Goal: Task Accomplishment & Management: Use online tool/utility

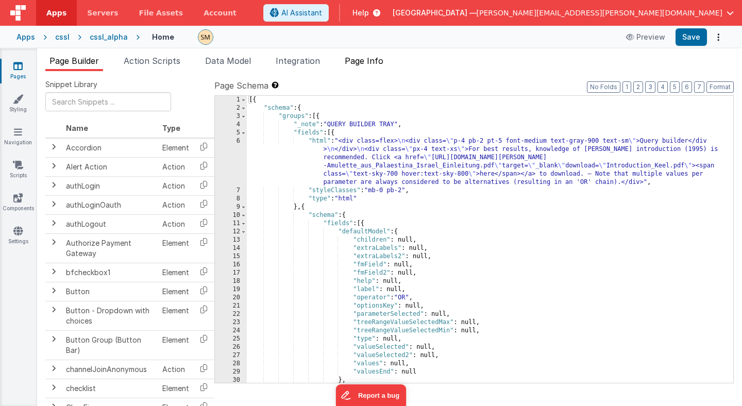
click at [372, 61] on span "Page Info" at bounding box center [364, 61] width 39 height 10
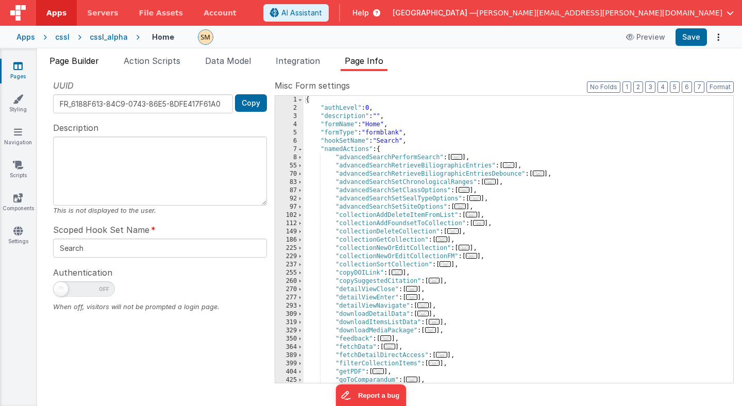
click at [83, 61] on span "Page Builder" at bounding box center [73, 61] width 49 height 10
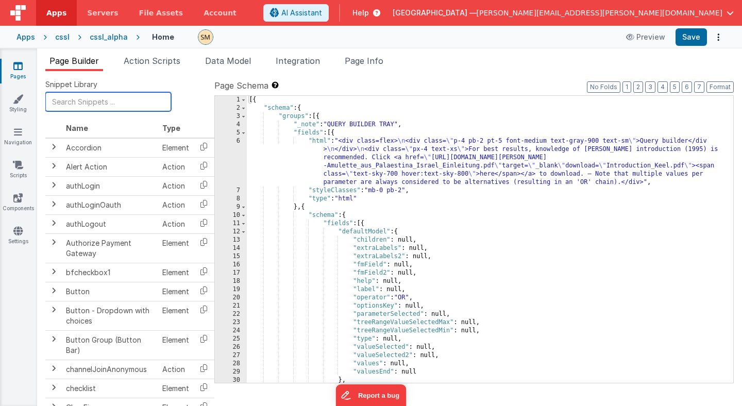
click at [86, 99] on input "text" at bounding box center [108, 101] width 126 height 19
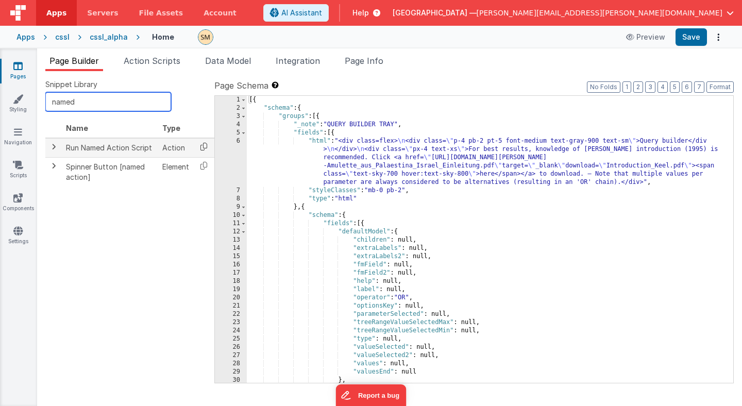
type input "named"
click at [204, 146] on icon at bounding box center [203, 147] width 21 height 16
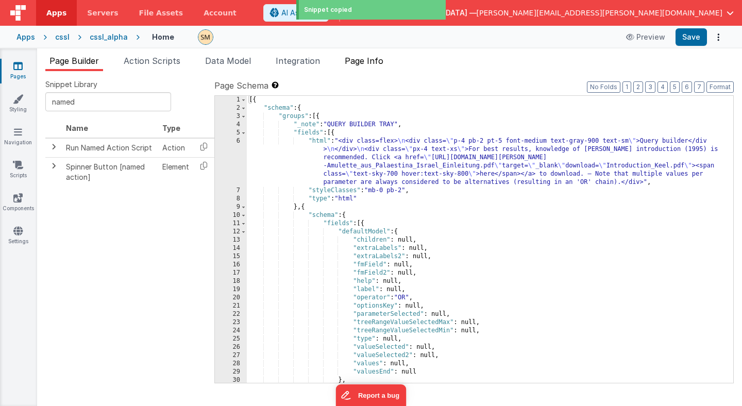
click at [366, 62] on span "Page Info" at bounding box center [364, 61] width 39 height 10
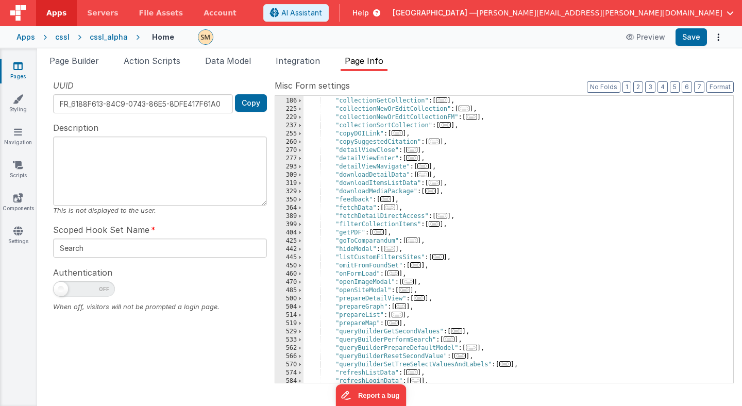
scroll to position [141, 0]
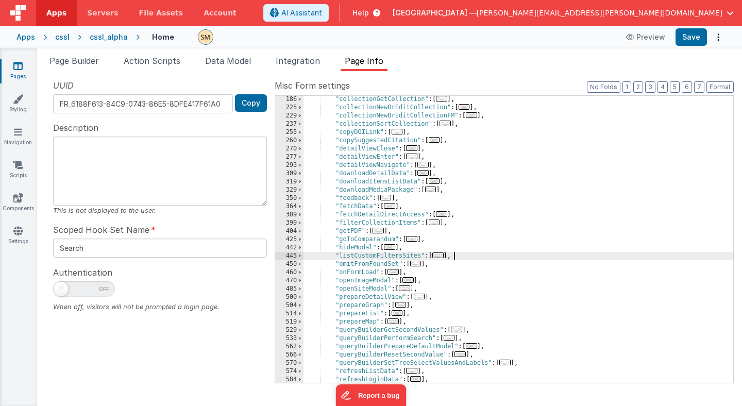
click at [461, 254] on div ""collectionGetCollection" : [ ... ] , "collectionNewOrEditCollection" : [ ... ]…" at bounding box center [518, 246] width 430 height 303
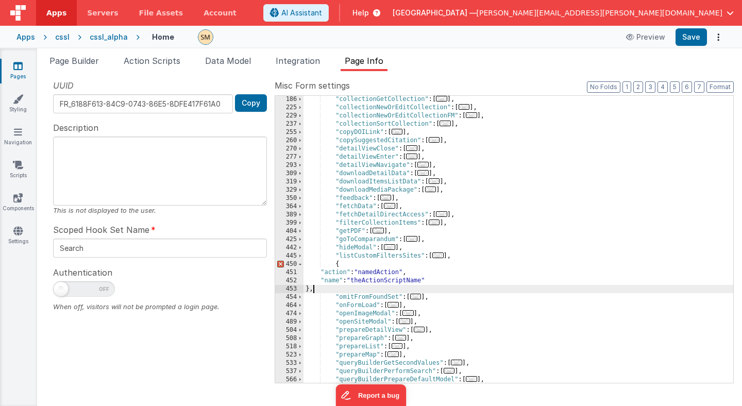
click at [392, 282] on div ""collectionGetCollection" : [ ... ] , "collectionNewOrEditCollection" : [ ... ]…" at bounding box center [518, 246] width 430 height 303
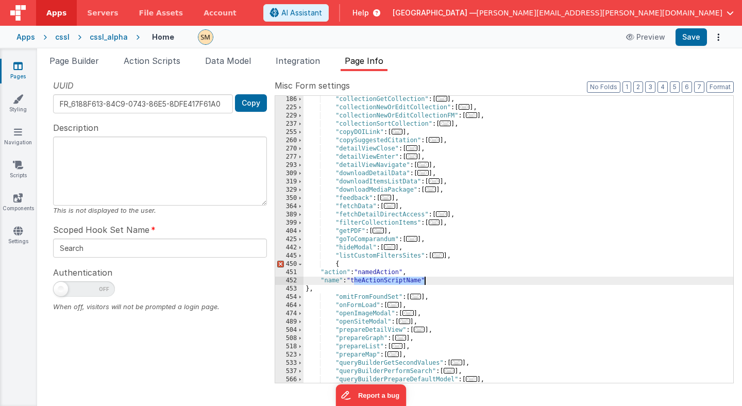
click at [392, 282] on div ""collectionGetCollection" : [ ... ] , "collectionNewOrEditCollection" : [ ... ]…" at bounding box center [518, 246] width 430 height 303
click at [299, 258] on span at bounding box center [300, 256] width 6 height 8
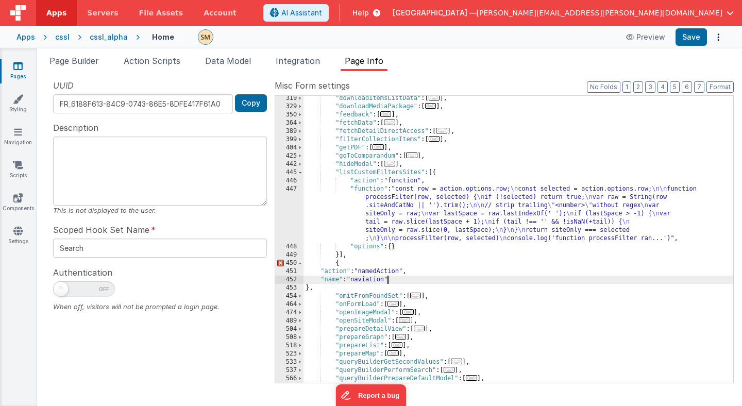
scroll to position [226, 0]
click at [374, 269] on div ""downloadItemsListData" : [ ... ] , "downloadMediaPackage" : [ ... ] , "feedbac…" at bounding box center [518, 244] width 430 height 303
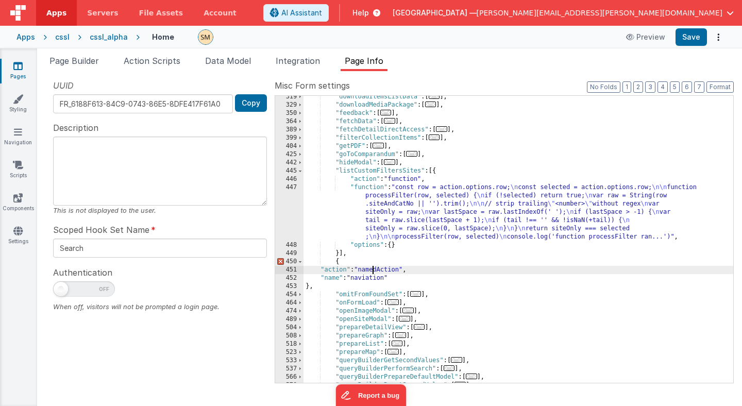
click at [374, 269] on div ""downloadItemsListData" : [ ... ] , "downloadMediaPackage" : [ ... ] , "feedbac…" at bounding box center [518, 244] width 430 height 303
click at [335, 263] on div ""downloadItemsListData" : [ ... ] , "downloadMediaPackage" : [ ... ] , "feedbac…" at bounding box center [518, 244] width 430 height 303
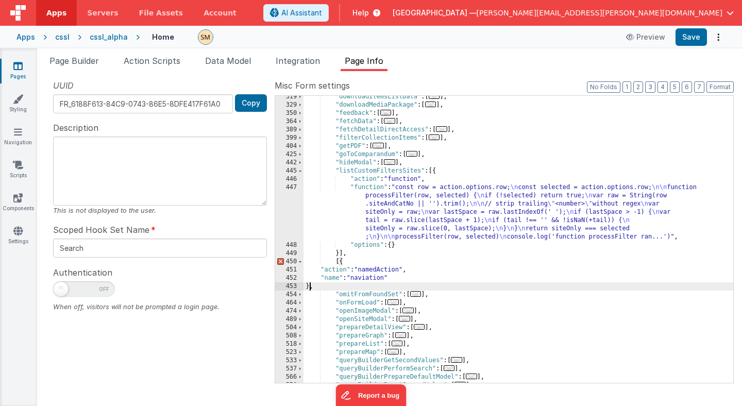
click at [309, 289] on div ""downloadItemsListData" : [ ... ] , "downloadMediaPackage" : [ ... ] , "feedbac…" at bounding box center [518, 244] width 430 height 303
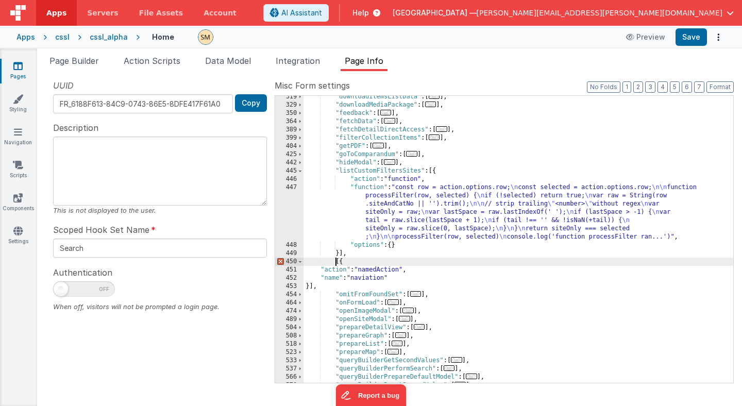
click at [334, 261] on div ""downloadItemsListData" : [ ... ] , "downloadMediaPackage" : [ ... ] , "feedbac…" at bounding box center [518, 244] width 430 height 303
click at [374, 271] on div ""downloadItemsListData" : [ ... ] , "downloadMediaPackage" : [ ... ] , "feedbac…" at bounding box center [518, 244] width 430 height 303
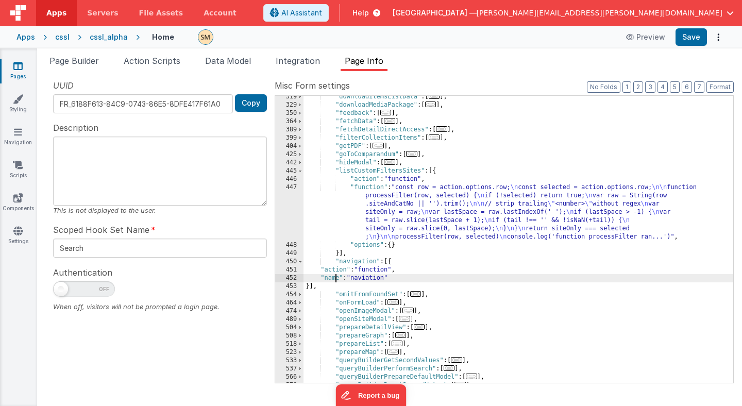
click at [334, 277] on div ""downloadItemsListData" : [ ... ] , "downloadMediaPackage" : [ ... ] , "feedbac…" at bounding box center [518, 244] width 430 height 303
click at [377, 280] on div ""downloadItemsListData" : [ ... ] , "downloadMediaPackage" : [ ... ] , "feedbac…" at bounding box center [518, 244] width 430 height 303
click at [280, 276] on div "452" at bounding box center [289, 278] width 28 height 8
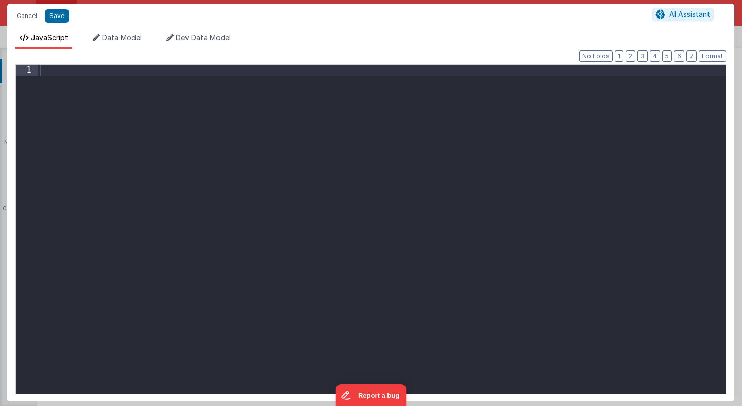
click at [279, 160] on div at bounding box center [381, 240] width 687 height 351
click at [53, 12] on button "Save" at bounding box center [57, 15] width 24 height 13
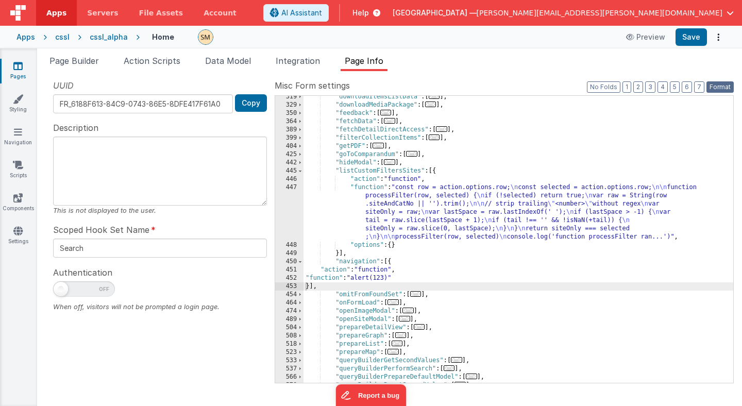
click at [724, 88] on button "Format" at bounding box center [719, 86] width 27 height 11
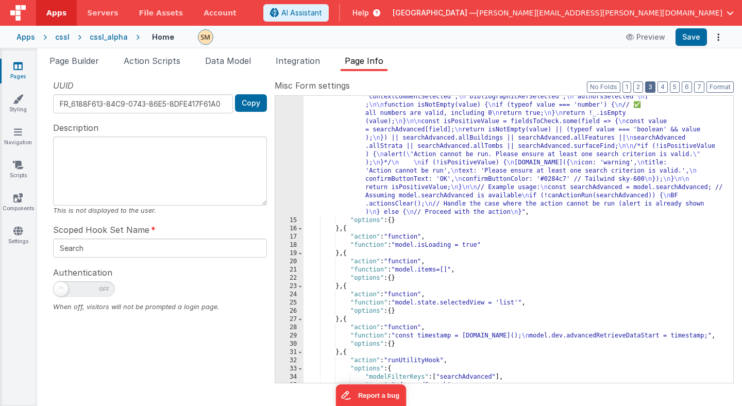
click at [652, 88] on button "3" at bounding box center [650, 86] width 10 height 11
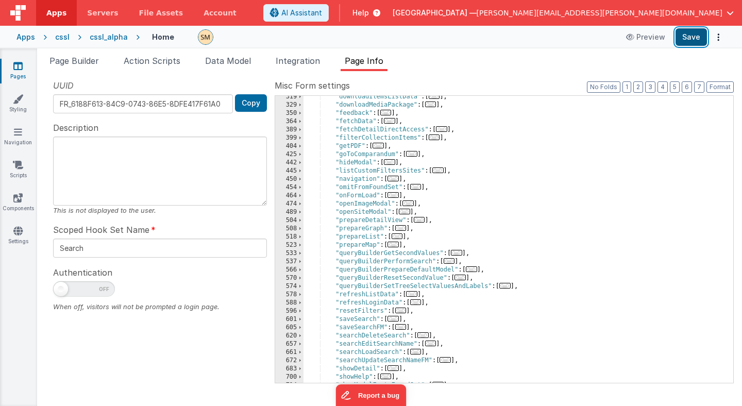
click at [695, 37] on button "Save" at bounding box center [690, 37] width 31 height 18
click at [300, 178] on span at bounding box center [300, 179] width 6 height 8
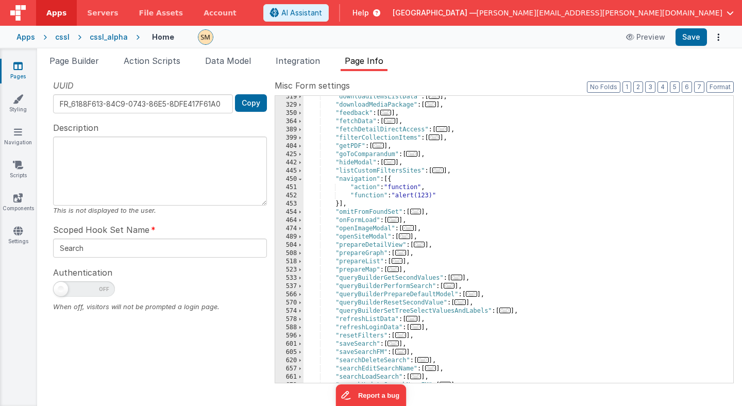
click at [281, 195] on div "452" at bounding box center [289, 196] width 28 height 8
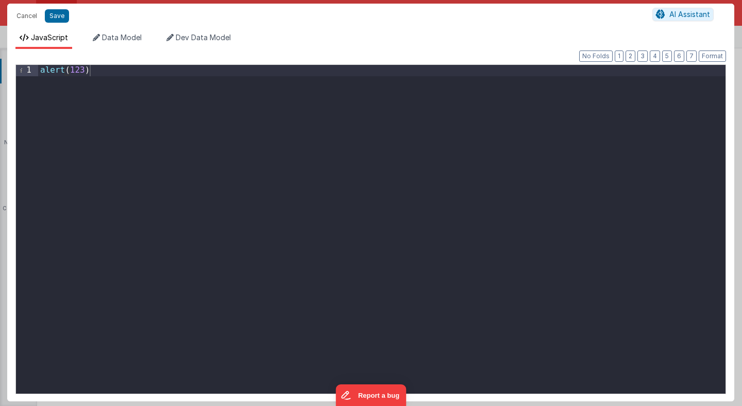
click at [281, 195] on div "alert ( 123 )" at bounding box center [381, 240] width 687 height 351
click at [61, 93] on div "keyPressed = action . options . key ; if ( )" at bounding box center [381, 240] width 687 height 351
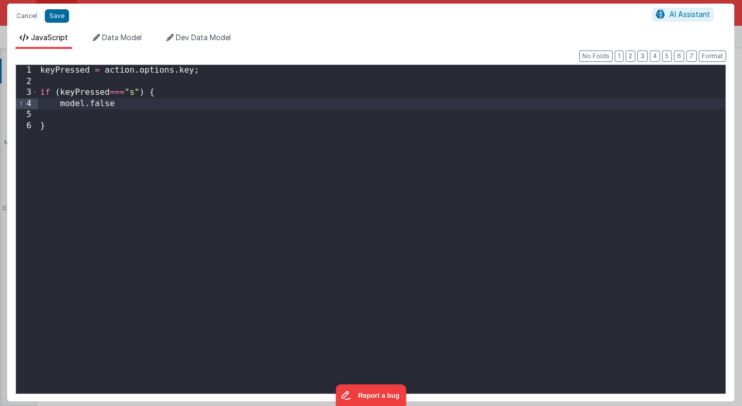
click at [103, 104] on div "keyPressed = action . options . key ; if ( keyPressed === "s" ) { model . false…" at bounding box center [381, 240] width 687 height 351
paste textarea
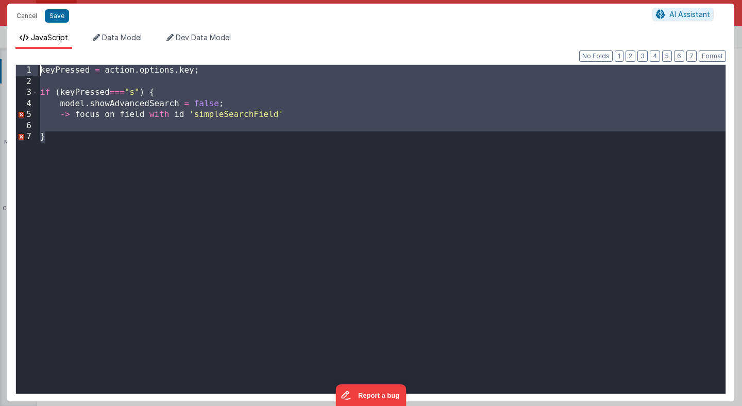
drag, startPoint x: 49, startPoint y: 142, endPoint x: 45, endPoint y: 54, distance: 88.2
click at [45, 54] on div "Format 7 6 5 4 3 2 1 No Folds 1 2 3 4 5 6 7 keyPressed = action . options . key…" at bounding box center [370, 225] width 727 height 352
click at [41, 71] on div "keyPressed = action . options . key ; if ( keyPressed === "s" ) { model . showA…" at bounding box center [381, 240] width 687 height 351
drag, startPoint x: 51, startPoint y: 139, endPoint x: 32, endPoint y: 39, distance: 101.7
click at [32, 38] on div "JavaScript Data Model Dev Data Model Format 7 6 5 4 3 2 1 No Folds 1 2 3 4 5 6 …" at bounding box center [370, 216] width 727 height 369
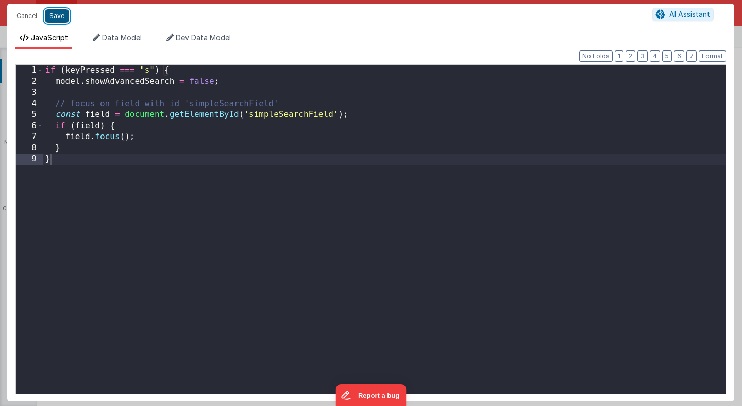
click at [59, 15] on button "Save" at bounding box center [57, 15] width 24 height 13
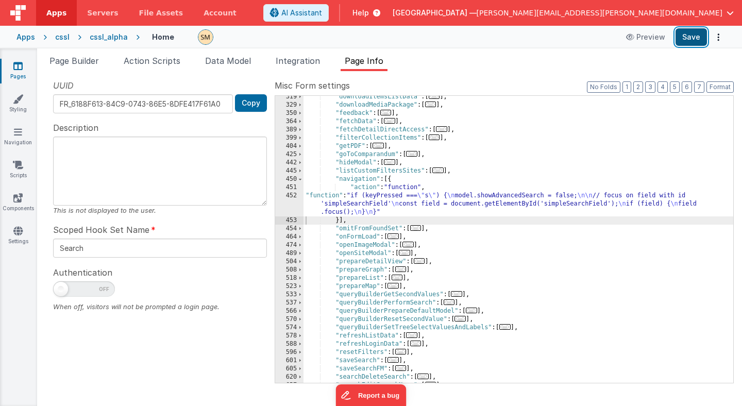
click at [692, 34] on button "Save" at bounding box center [690, 37] width 31 height 18
click at [374, 196] on div ""downloadItemsListData" : [ ... ] , "downloadMediaPackage" : [ ... ] , "feedbac…" at bounding box center [518, 244] width 430 height 303
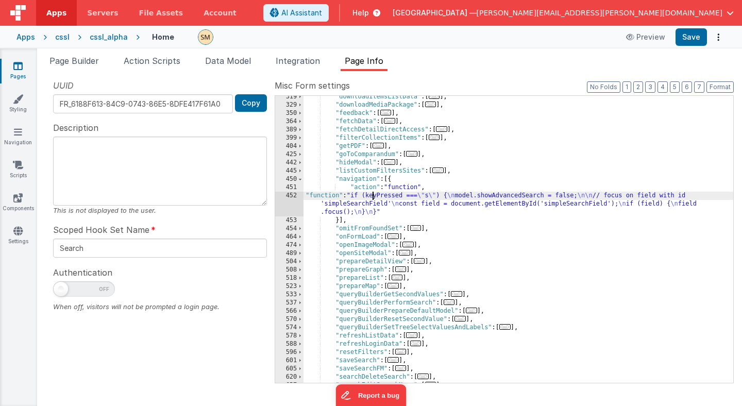
click at [291, 205] on div "452" at bounding box center [289, 204] width 28 height 25
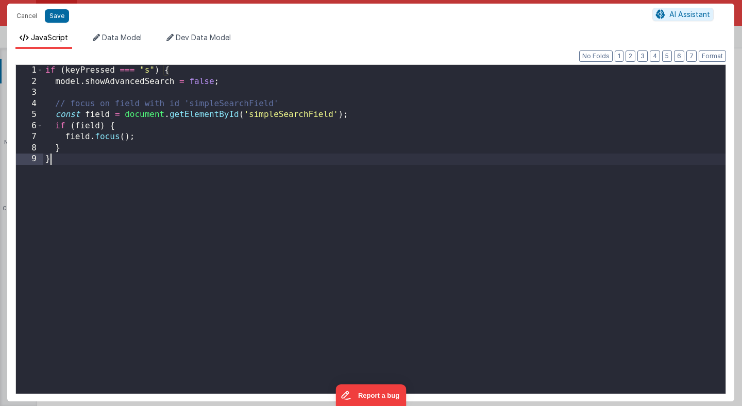
click at [328, 175] on div "if ( keyPressed === "s" ) { model . showAdvancedSearch = false ; // focus on fi…" at bounding box center [384, 240] width 682 height 351
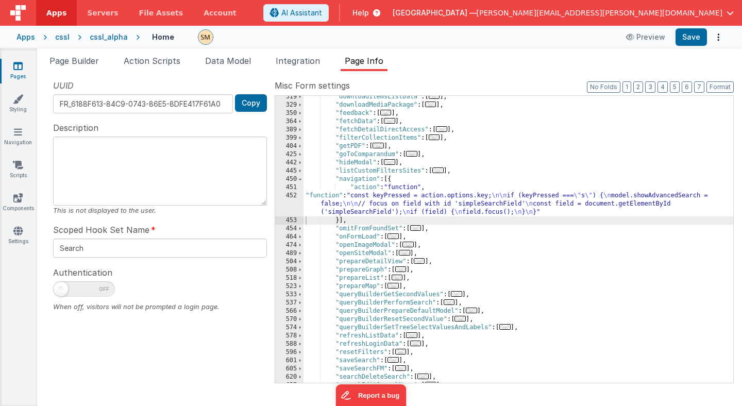
click at [295, 206] on div "452" at bounding box center [289, 204] width 28 height 25
click at [294, 205] on div "452" at bounding box center [289, 204] width 28 height 25
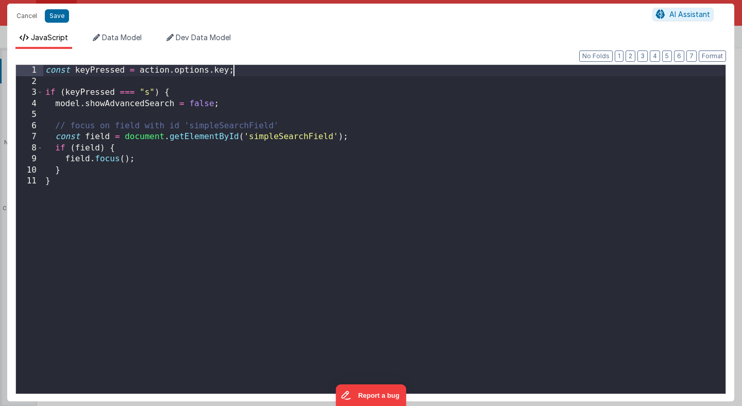
click at [254, 68] on div "const keyPressed = action . options . key ; if ( keyPressed === "s" ) { model .…" at bounding box center [384, 240] width 682 height 351
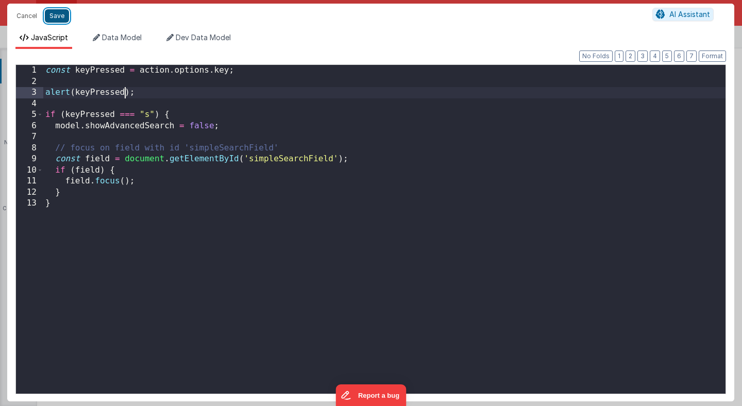
click at [58, 15] on button "Save" at bounding box center [57, 15] width 24 height 13
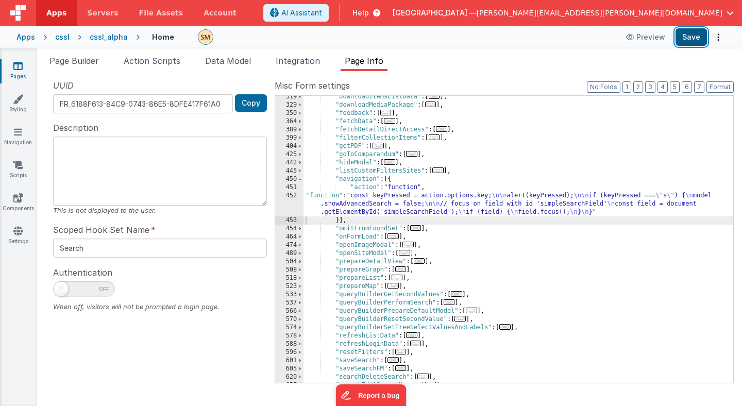
click at [689, 39] on button "Save" at bounding box center [690, 37] width 31 height 18
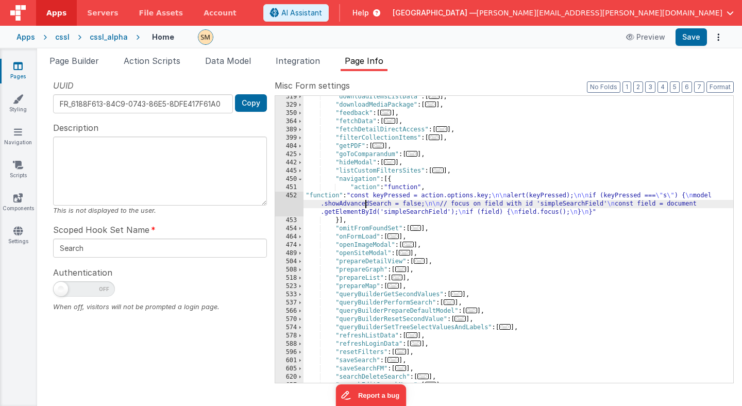
click at [363, 203] on div ""downloadItemsListData" : [ ... ] , "downloadMediaPackage" : [ ... ] , "feedbac…" at bounding box center [518, 244] width 430 height 303
click at [293, 202] on div "452" at bounding box center [289, 204] width 28 height 25
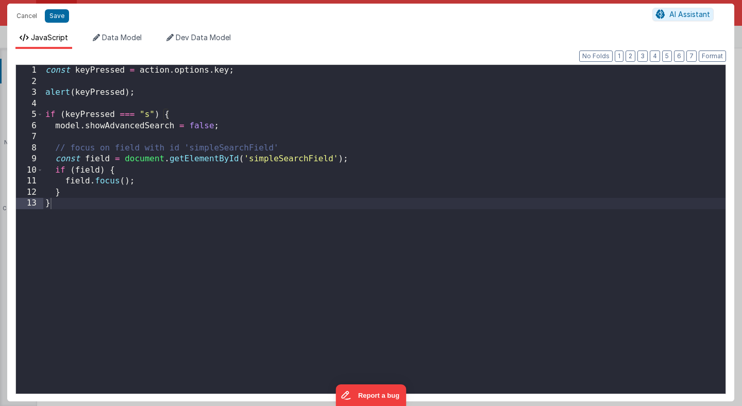
click at [598, 195] on div "const keyPressed = action . options . key ; alert ( keyPressed ) ; if ( keyPres…" at bounding box center [384, 240] width 682 height 351
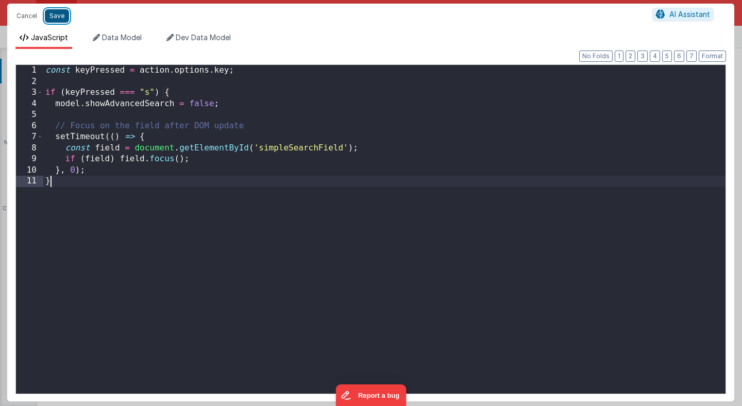
click at [55, 16] on button "Save" at bounding box center [57, 15] width 24 height 13
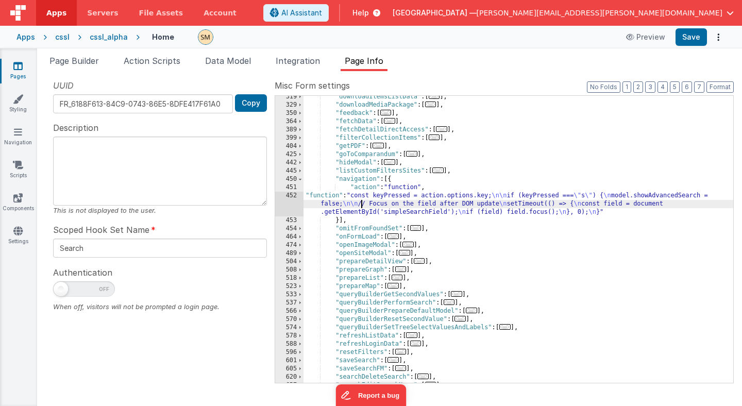
click at [362, 200] on div ""downloadItemsListData" : [ ... ] , "downloadMediaPackage" : [ ... ] , "feedbac…" at bounding box center [518, 244] width 430 height 303
click at [289, 205] on div "452" at bounding box center [289, 204] width 28 height 25
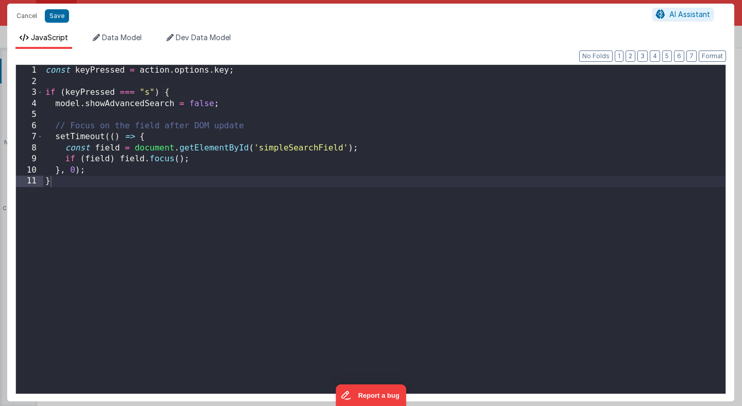
click at [254, 71] on div "const keyPressed = action . options . key ; if ( keyPressed === "s" ) { model .…" at bounding box center [384, 240] width 682 height 351
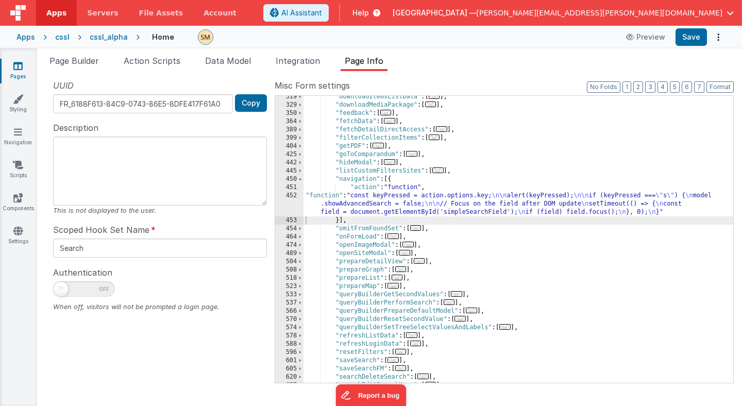
click at [354, 211] on div ""downloadItemsListData" : [ ... ] , "downloadMediaPackage" : [ ... ] , "feedbac…" at bounding box center [518, 244] width 430 height 303
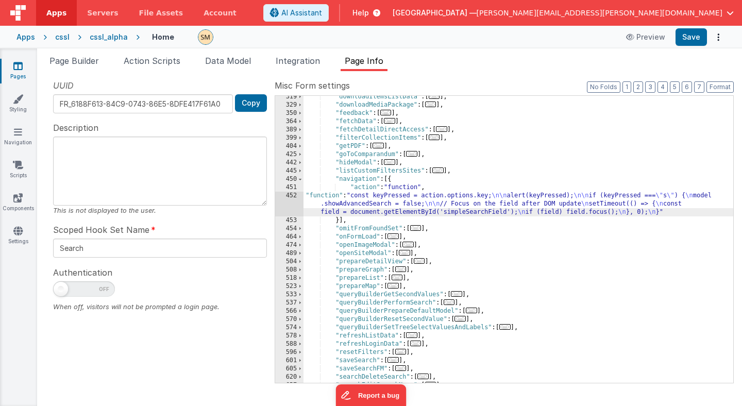
click at [292, 202] on div "452" at bounding box center [289, 204] width 28 height 25
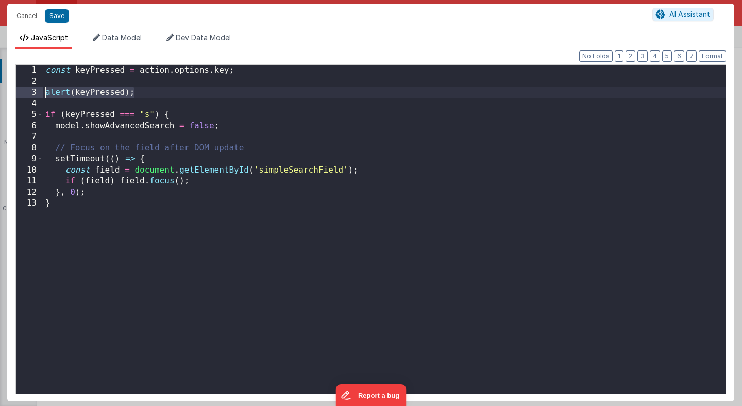
drag, startPoint x: 143, startPoint y: 94, endPoint x: 24, endPoint y: 91, distance: 118.5
click at [24, 91] on div "1 2 3 4 5 6 7 8 9 10 11 12 13 const keyPressed = action . options . key ; alert…" at bounding box center [370, 229] width 710 height 330
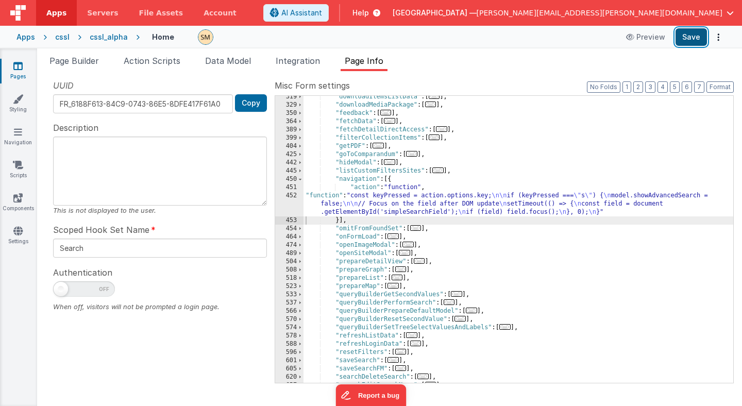
click at [689, 38] on button "Save" at bounding box center [690, 37] width 31 height 18
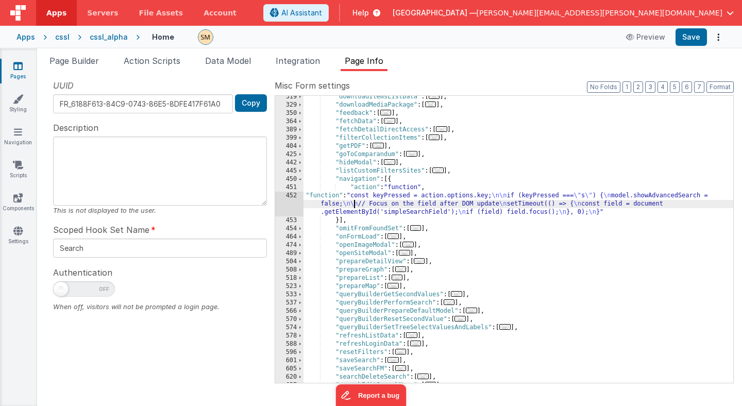
click at [354, 201] on div ""downloadItemsListData" : [ ... ] , "downloadMediaPackage" : [ ... ] , "feedbac…" at bounding box center [518, 244] width 430 height 303
click at [290, 207] on div "452" at bounding box center [289, 204] width 28 height 25
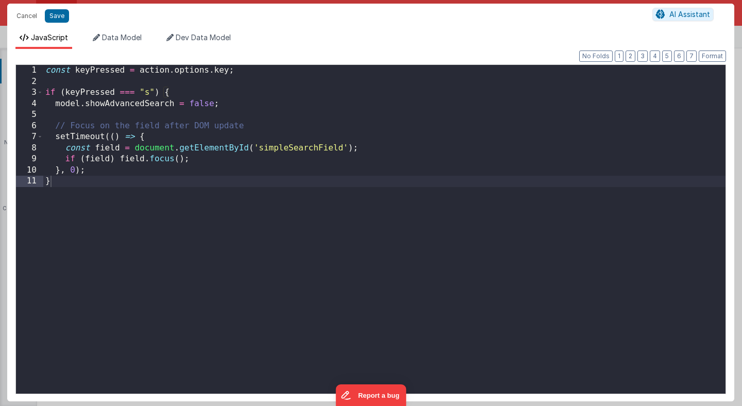
click at [245, 70] on div "const keyPressed = action . options . key ; if ( keyPressed === "s" ) { model .…" at bounding box center [384, 240] width 682 height 351
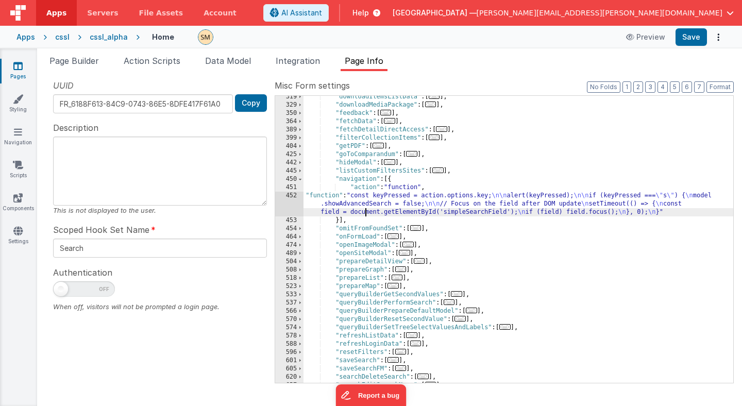
click at [364, 213] on div ""downloadItemsListData" : [ ... ] , "downloadMediaPackage" : [ ... ] , "feedbac…" at bounding box center [518, 244] width 430 height 303
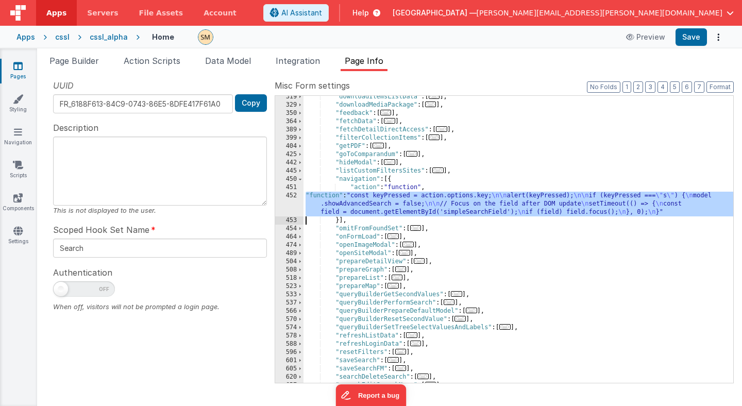
click at [287, 207] on div "452" at bounding box center [289, 204] width 28 height 25
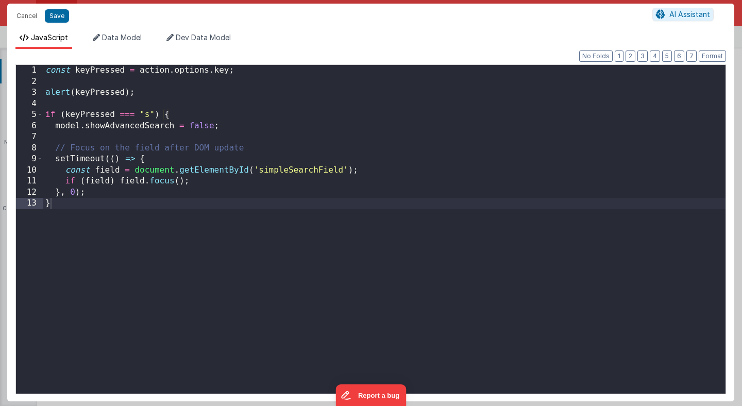
click at [238, 129] on div "const keyPressed = action . options . key ; alert ( keyPressed ) ; if ( keyPres…" at bounding box center [384, 240] width 682 height 351
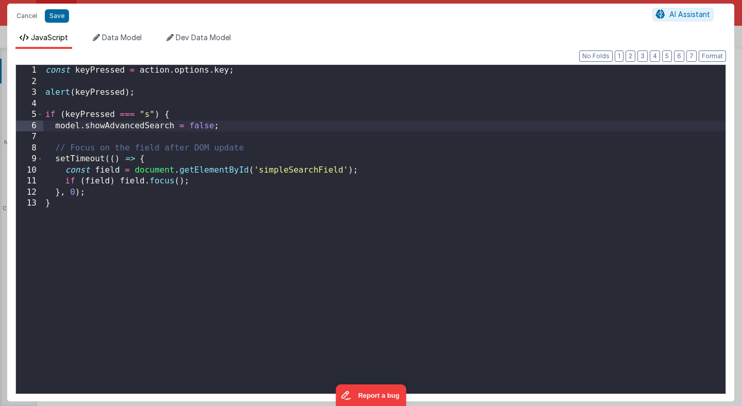
click at [55, 127] on div "const keyPressed = action . options . key ; alert ( keyPressed ) ; if ( keyPres…" at bounding box center [384, 240] width 682 height 351
click at [228, 125] on div "const keyPressed = action . options . key ; alert ( keyPressed ) ; if ( keyPres…" at bounding box center [384, 240] width 682 height 351
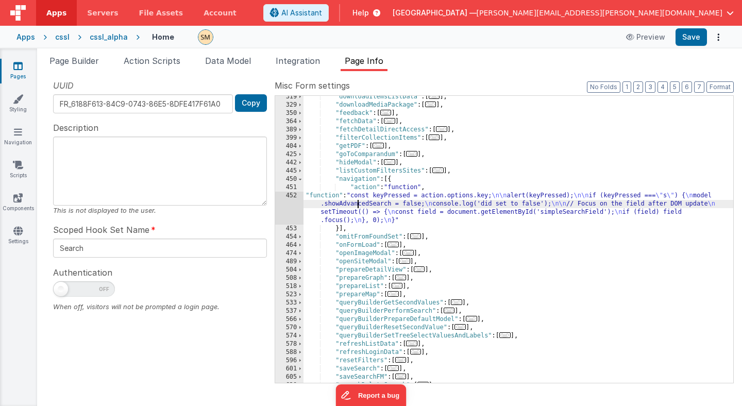
click at [358, 208] on div ""downloadItemsListData" : [ ... ] , "downloadMediaPackage" : [ ... ] , "feedbac…" at bounding box center [518, 244] width 430 height 303
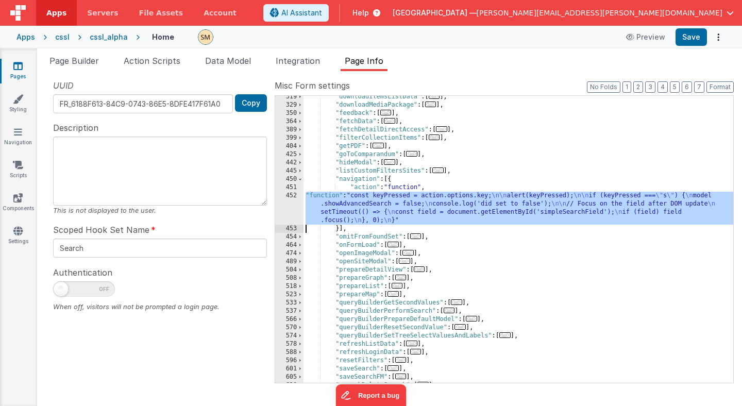
click at [290, 207] on div "452" at bounding box center [289, 208] width 28 height 33
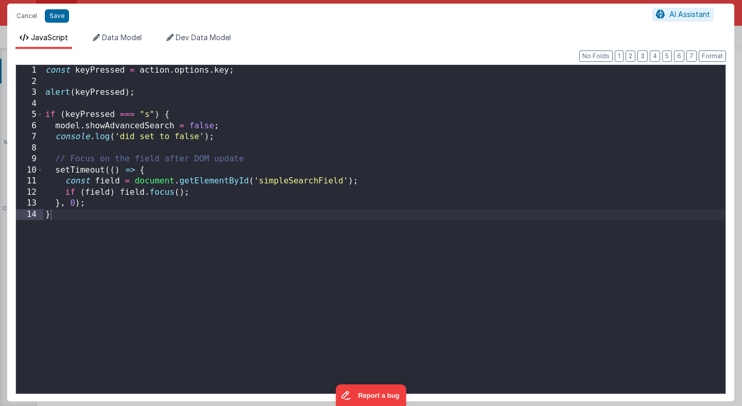
click at [156, 93] on div "const keyPressed = action . options . key ; alert ( keyPressed ) ; if ( keyPres…" at bounding box center [384, 240] width 682 height 351
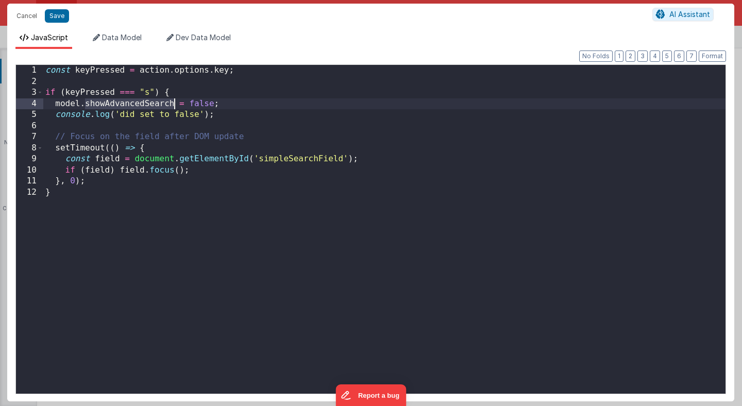
drag, startPoint x: 86, startPoint y: 103, endPoint x: 173, endPoint y: 103, distance: 86.6
click at [173, 103] on div "const keyPressed = action . options . key ; if ( keyPressed === "s" ) { model .…" at bounding box center [384, 240] width 682 height 351
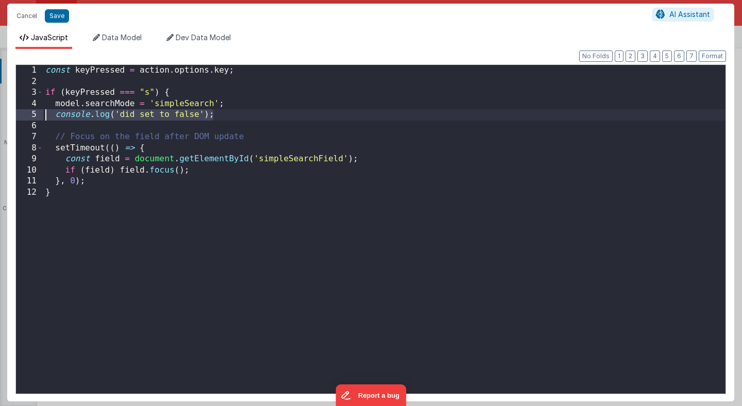
drag, startPoint x: 216, startPoint y: 115, endPoint x: 28, endPoint y: 113, distance: 187.5
click at [28, 113] on div "1 2 3 4 5 6 7 8 9 10 11 12 const keyPressed = action . options . key ; if ( key…" at bounding box center [370, 229] width 710 height 330
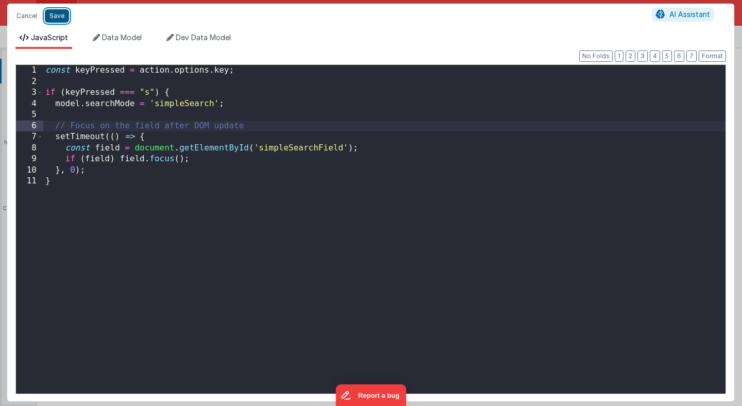
click at [59, 19] on button "Save" at bounding box center [57, 15] width 24 height 13
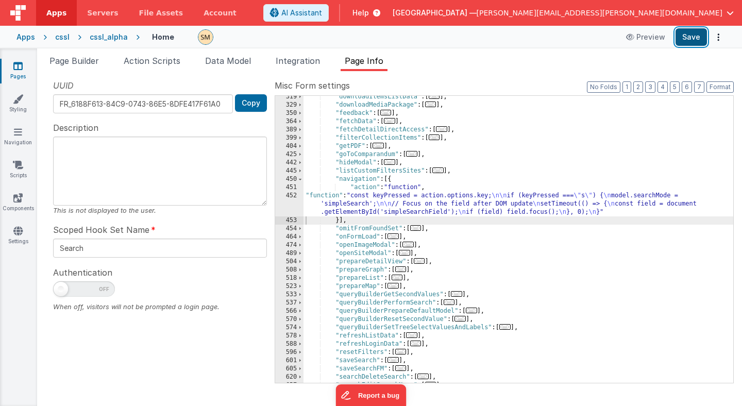
click at [686, 40] on button "Save" at bounding box center [690, 37] width 31 height 18
click at [292, 205] on div "452" at bounding box center [289, 204] width 28 height 25
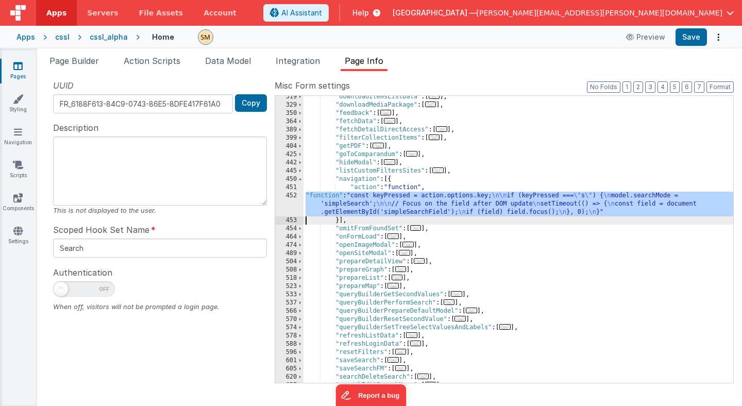
click at [293, 203] on div "452" at bounding box center [289, 204] width 28 height 25
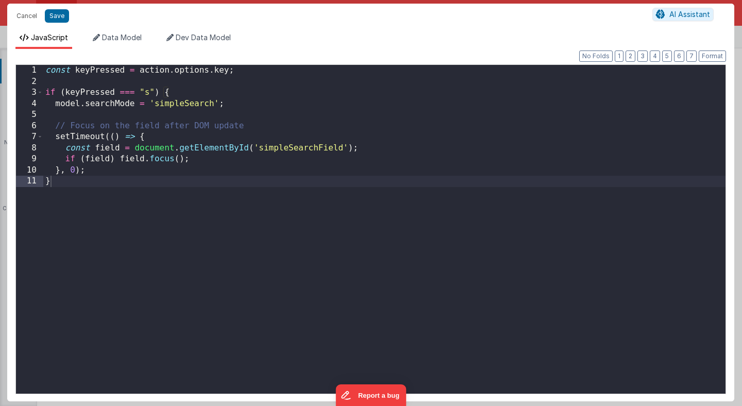
click at [97, 170] on div "const keyPressed = action . options . key ; if ( keyPressed === "s" ) { model .…" at bounding box center [384, 240] width 682 height 351
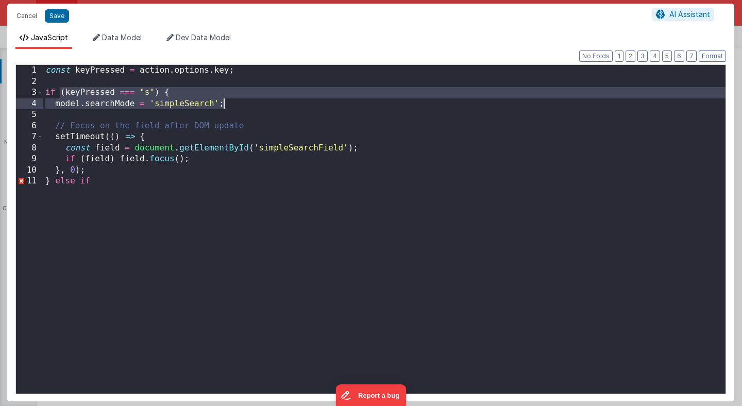
drag, startPoint x: 61, startPoint y: 93, endPoint x: 234, endPoint y: 106, distance: 173.1
click at [234, 106] on div "const keyPressed = action . options . key ; if ( keyPressed === "s" ) { model .…" at bounding box center [384, 240] width 682 height 351
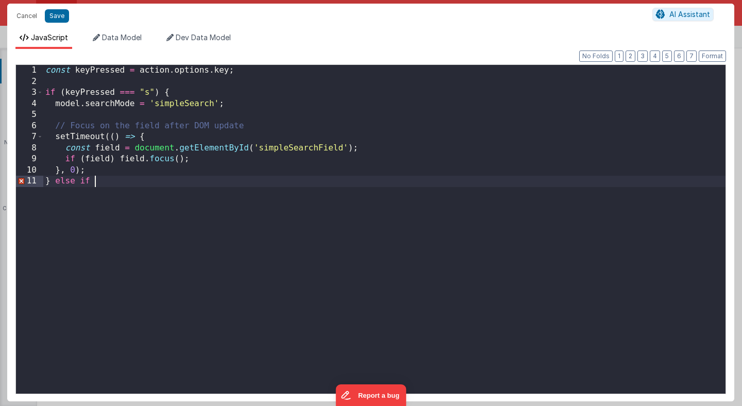
click at [122, 182] on div "const keyPressed = action . options . key ; if ( keyPressed === "s" ) { model .…" at bounding box center [384, 240] width 682 height 351
paste textarea
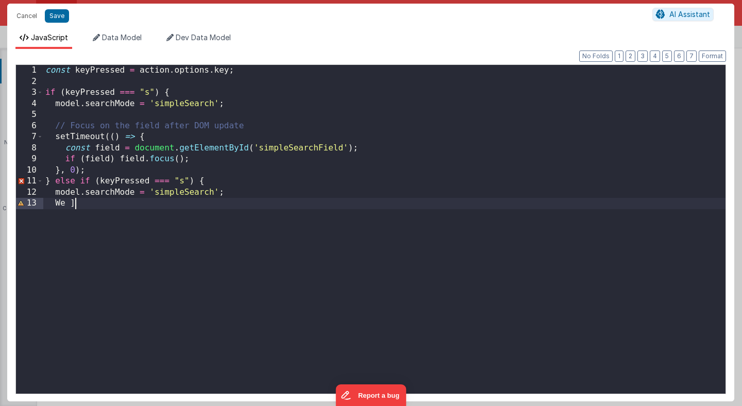
scroll to position [0, 0]
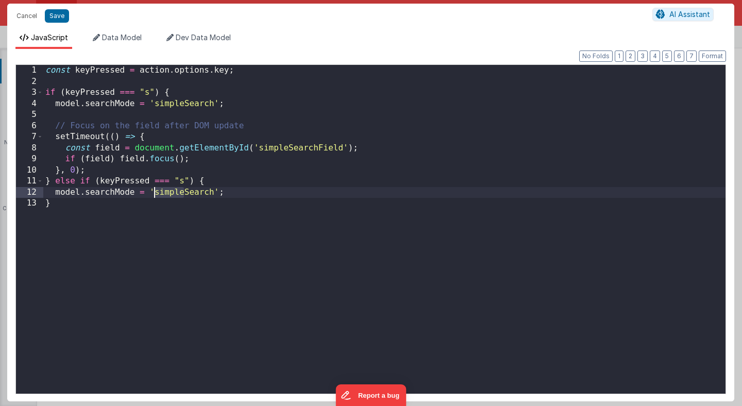
drag, startPoint x: 183, startPoint y: 193, endPoint x: 155, endPoint y: 195, distance: 28.9
click at [155, 195] on div "const keyPressed = action . options . key ; if ( keyPressed === "s" ) { model .…" at bounding box center [384, 240] width 682 height 351
click at [234, 191] on div "const keyPressed = action . options . key ; if ( keyPressed === "s" ) { model .…" at bounding box center [384, 240] width 682 height 351
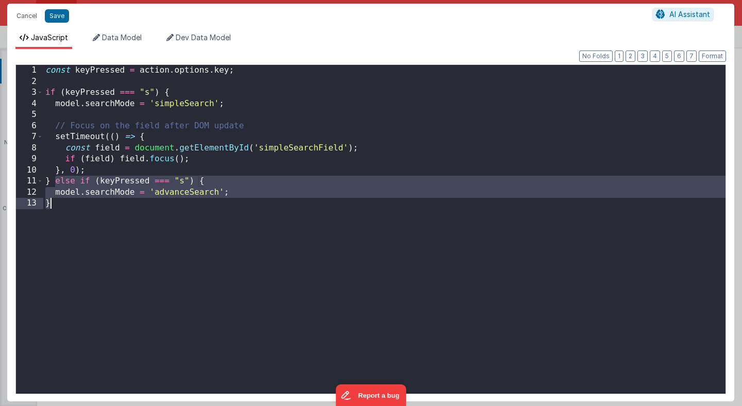
drag, startPoint x: 56, startPoint y: 181, endPoint x: 76, endPoint y: 211, distance: 36.4
click at [76, 211] on div "const keyPressed = action . options . key ; if ( keyPressed === "s" ) { model .…" at bounding box center [384, 240] width 682 height 351
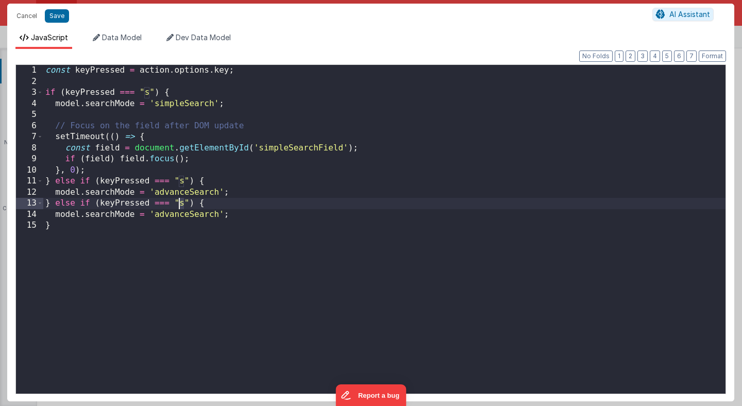
drag, startPoint x: 184, startPoint y: 205, endPoint x: 178, endPoint y: 205, distance: 6.7
click at [178, 205] on div "const keyPressed = action . options . key ; if ( keyPressed === "s" ) { model .…" at bounding box center [384, 240] width 682 height 351
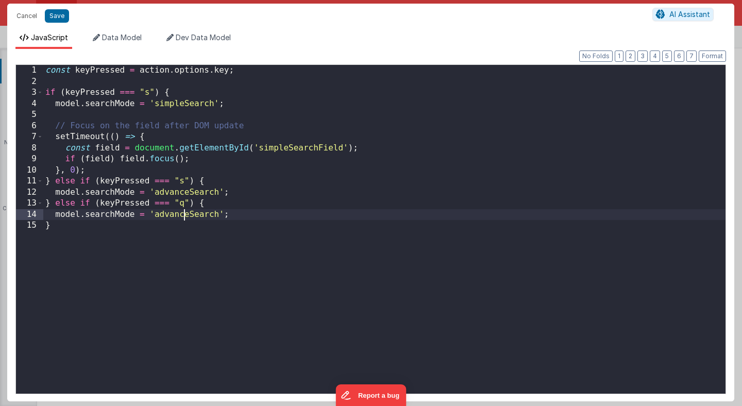
click at [184, 215] on div "const keyPressed = action . options . key ; if ( keyPressed === "s" ) { model .…" at bounding box center [384, 240] width 682 height 351
click at [180, 218] on div "const keyPressed = action . options . key ; if ( keyPressed === "s" ) { model .…" at bounding box center [384, 229] width 682 height 329
click at [180, 217] on div "const keyPressed = action . options . key ; if ( keyPressed === "s" ) { model .…" at bounding box center [384, 240] width 682 height 351
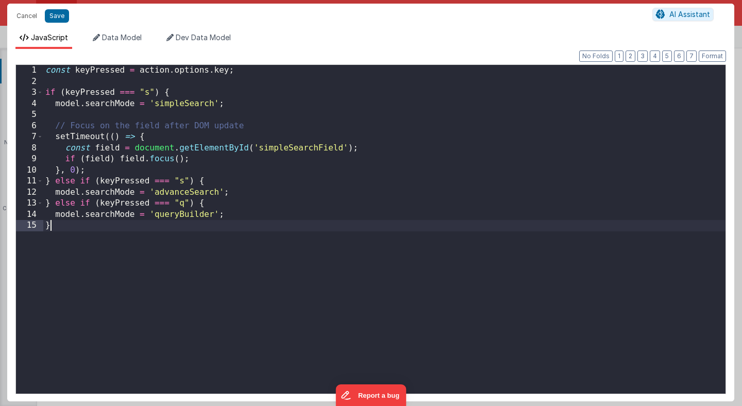
click at [98, 237] on div "const keyPressed = action . options . key ; if ( keyPressed === "s" ) { model .…" at bounding box center [384, 240] width 682 height 351
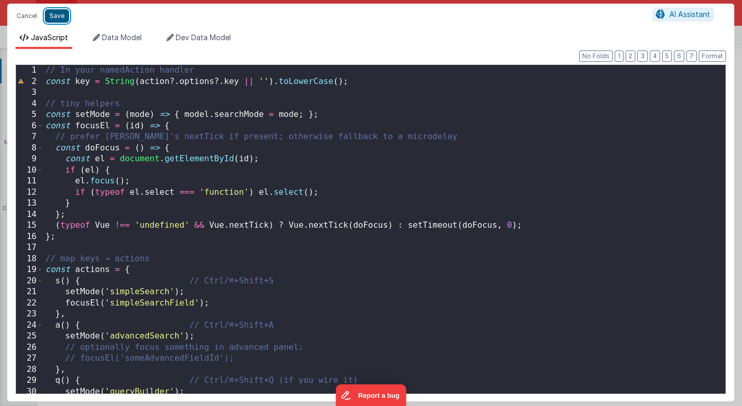
click at [62, 15] on button "Save" at bounding box center [57, 15] width 24 height 13
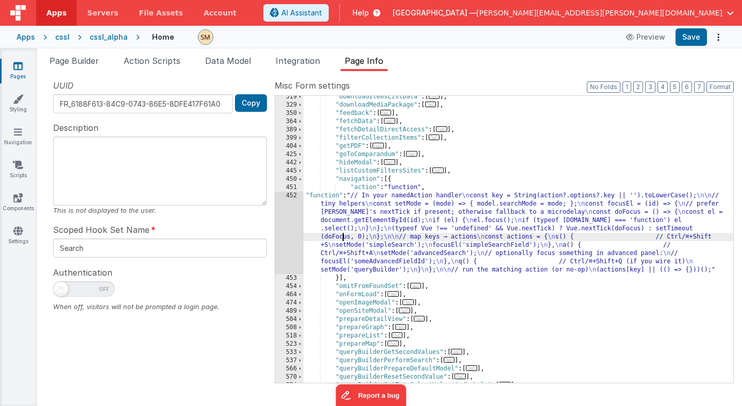
click at [342, 235] on div ""downloadItemsListData" : [ ... ] , "downloadMediaPackage" : [ ... ] , "feedbac…" at bounding box center [518, 244] width 430 height 303
click at [287, 229] on div "452" at bounding box center [289, 233] width 28 height 82
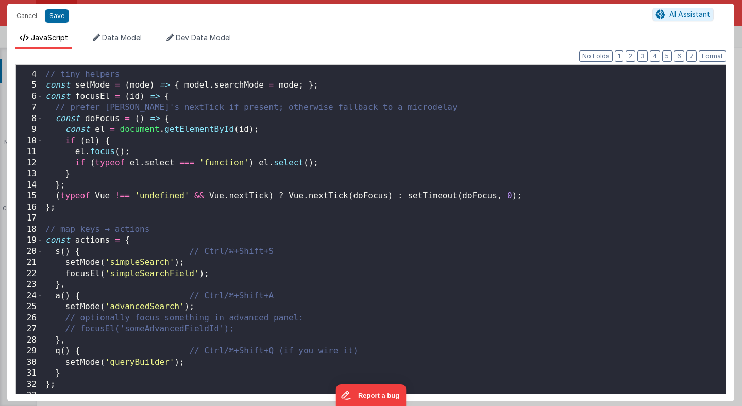
scroll to position [59, 0]
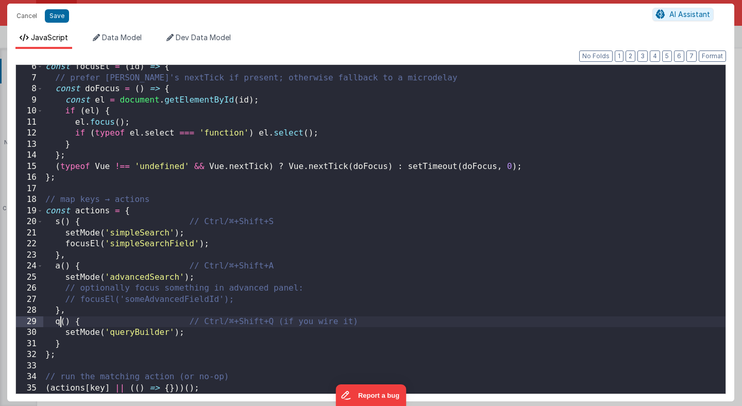
click at [61, 324] on div "const focusEl = ( id ) => { // prefer Vue's nextTick if present; otherwise fall…" at bounding box center [384, 236] width 682 height 351
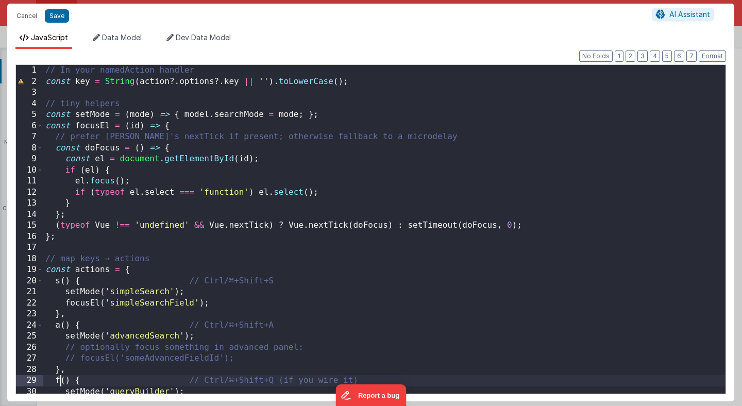
scroll to position [0, 0]
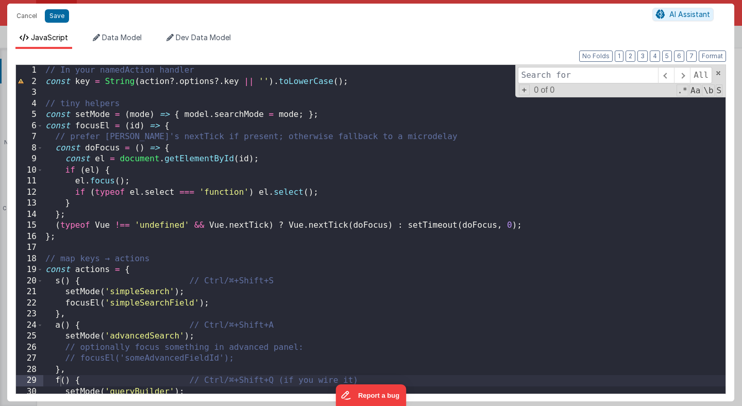
type input "1"
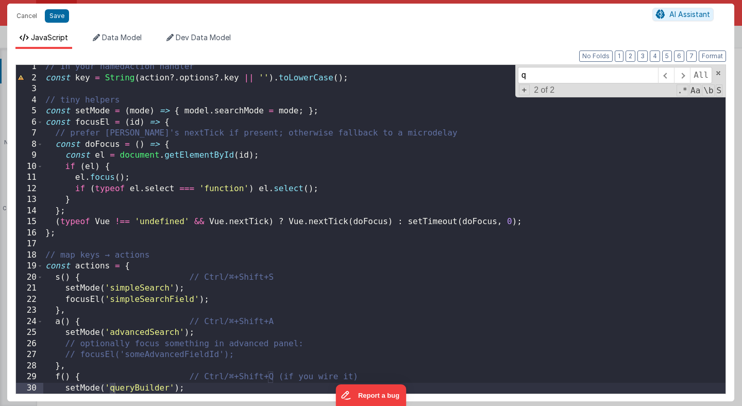
scroll to position [4, 0]
type input "q"
click at [274, 378] on div "// In your namedAction handler const key = String ( action ?. options ?. key ||…" at bounding box center [384, 236] width 682 height 351
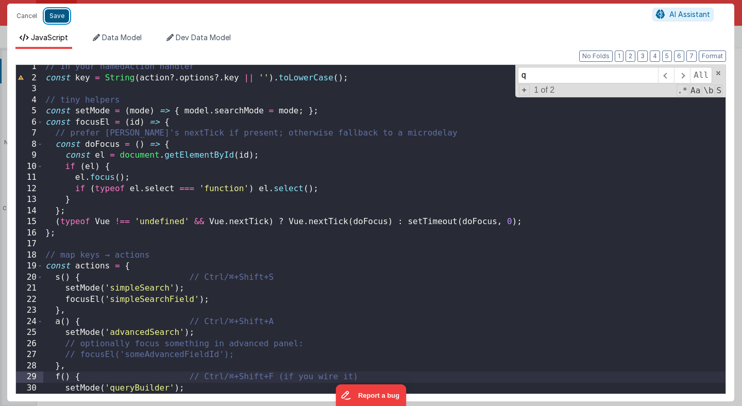
click at [57, 18] on button "Save" at bounding box center [57, 15] width 24 height 13
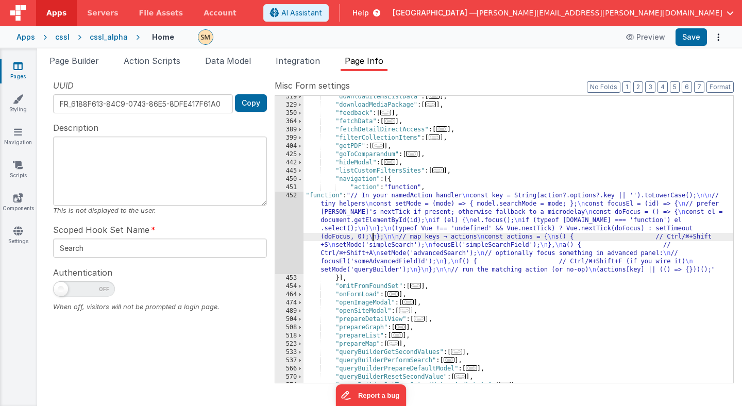
click at [373, 236] on div ""downloadItemsListData" : [ ... ] , "downloadMediaPackage" : [ ... ] , "feedbac…" at bounding box center [518, 244] width 430 height 303
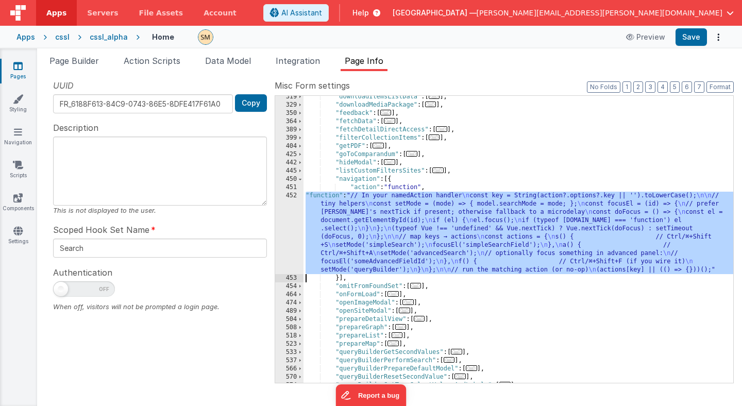
click at [287, 234] on div "452" at bounding box center [289, 233] width 28 height 82
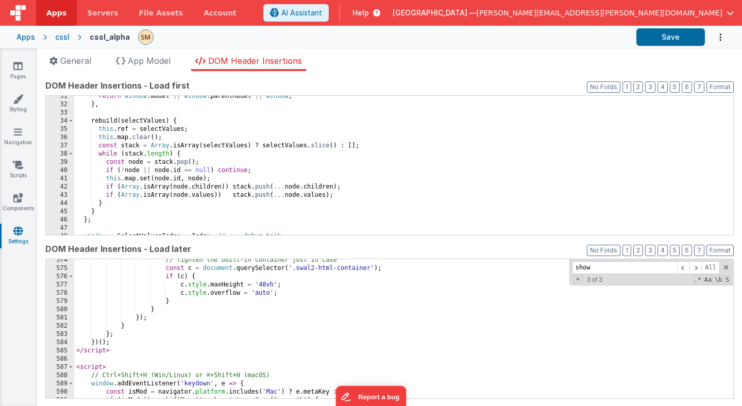
scroll to position [4782, 0]
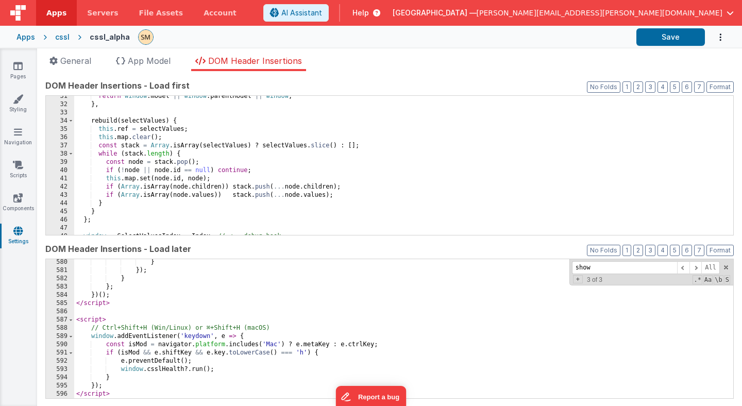
click at [175, 294] on div "} }) ; } } ; }) ( ) ; </ script > < script > // Ctrl+Shift+H (Win/Linux) or ⌘+S…" at bounding box center [403, 336] width 659 height 156
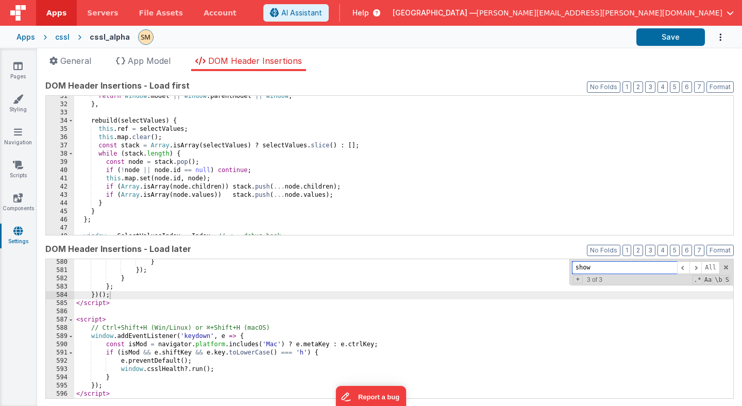
paste input "[DOMAIN_NAME]"
type input "[DOMAIN_NAME]"
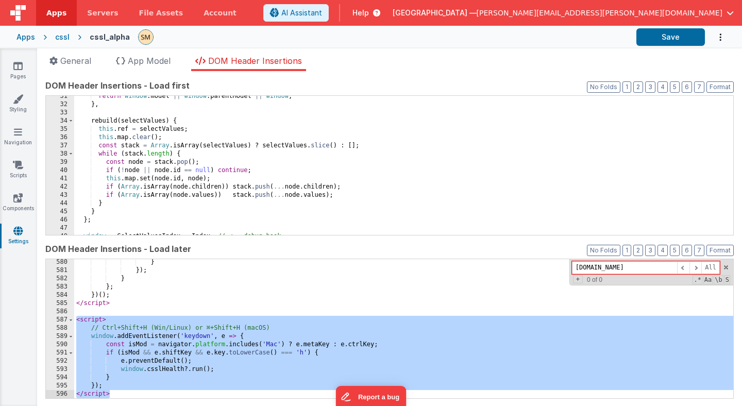
drag, startPoint x: 76, startPoint y: 318, endPoint x: 127, endPoint y: 398, distance: 94.0
click at [127, 398] on div "} }) ; } } ; }) ( ) ; </ script > < script > // Ctrl+Shift+H (Win/Linux) or ⌘+S…" at bounding box center [403, 336] width 659 height 156
click at [148, 389] on div "} }) ; } } ; }) ( ) ; </ script > < script > // Ctrl+Shift+H (Win/Linux) or ⌘+S…" at bounding box center [403, 336] width 659 height 156
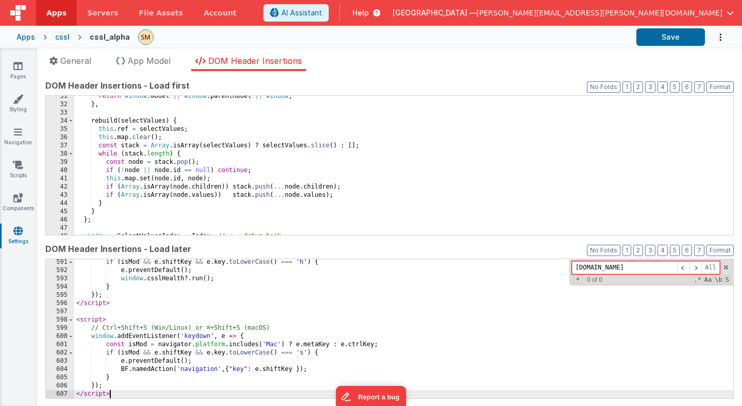
scroll to position [4873, 0]
click at [669, 37] on button "Save" at bounding box center [670, 37] width 69 height 18
click at [369, 13] on span "Help" at bounding box center [360, 13] width 16 height 10
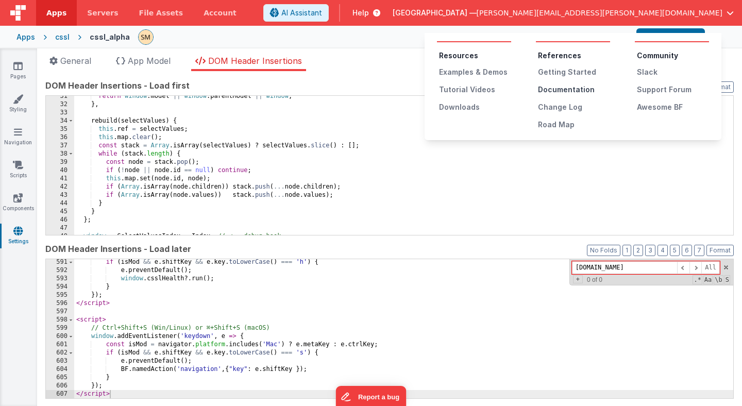
click at [544, 88] on div "Documentation" at bounding box center [574, 89] width 72 height 10
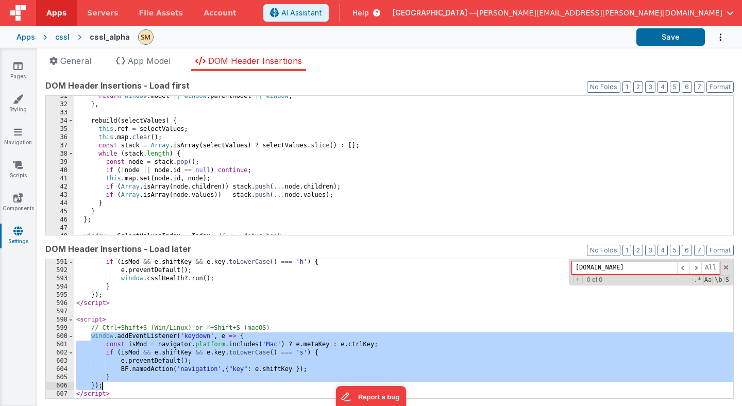
drag, startPoint x: 91, startPoint y: 336, endPoint x: 105, endPoint y: 386, distance: 51.2
click at [105, 386] on div "if ( isMod && e . shiftKey && e . key . toLowerCase ( ) === 'h' ) { e . prevent…" at bounding box center [403, 336] width 659 height 156
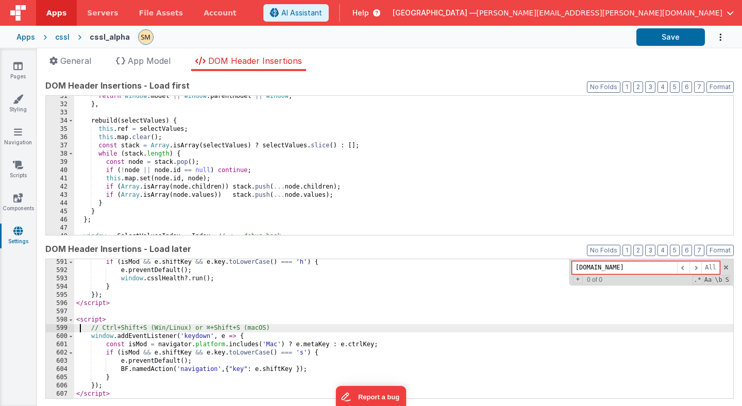
click at [79, 331] on div "if ( isMod && e . shiftKey && e . key . toLowerCase ( ) === 'h' ) { e . prevent…" at bounding box center [403, 336] width 659 height 156
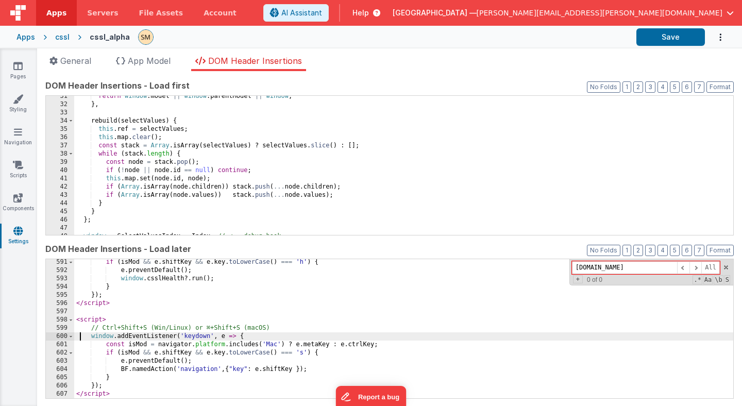
click at [79, 338] on div "if ( isMod && e . shiftKey && e . key . toLowerCase ( ) === 'h' ) { e . prevent…" at bounding box center [403, 336] width 659 height 156
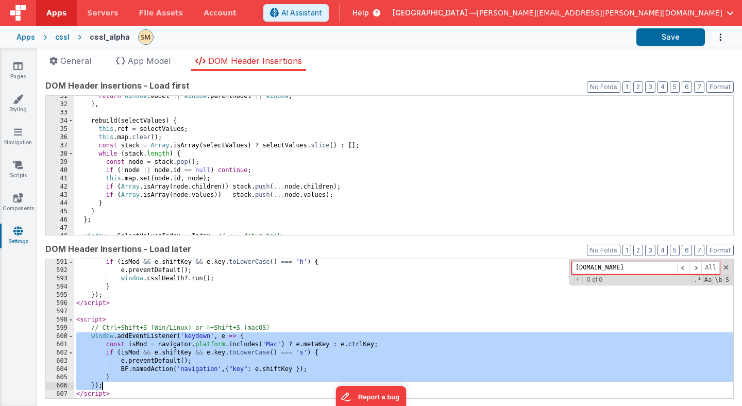
drag, startPoint x: 75, startPoint y: 337, endPoint x: 135, endPoint y: 386, distance: 78.0
click at [136, 386] on div "if ( isMod && e . shiftKey && e . key . toLowerCase ( ) === 'h' ) { e . prevent…" at bounding box center [403, 336] width 659 height 156
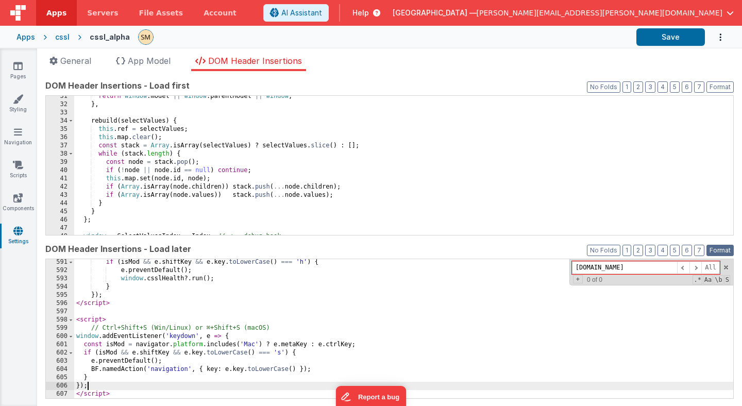
click at [720, 250] on button "Format" at bounding box center [719, 250] width 27 height 11
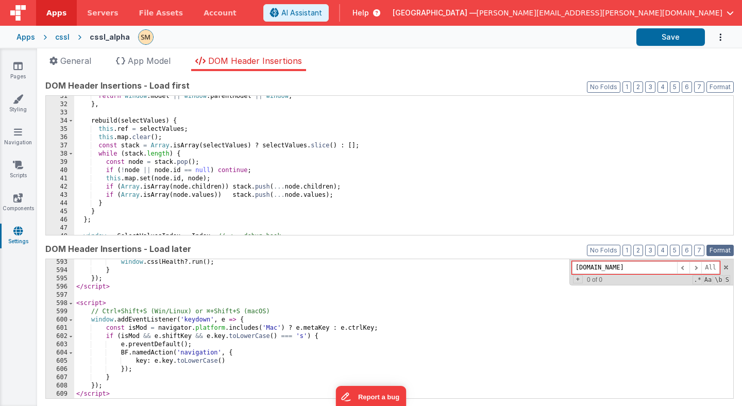
scroll to position [4889, 0]
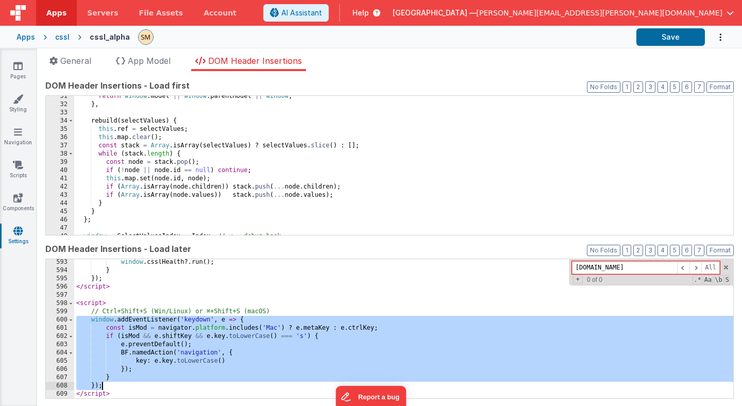
drag, startPoint x: 76, startPoint y: 321, endPoint x: 116, endPoint y: 385, distance: 75.2
click at [116, 385] on div "window . csslHealth ?. run ( ) ; } }) ; </ script > < script > // Ctrl+Shift+S …" at bounding box center [403, 336] width 659 height 156
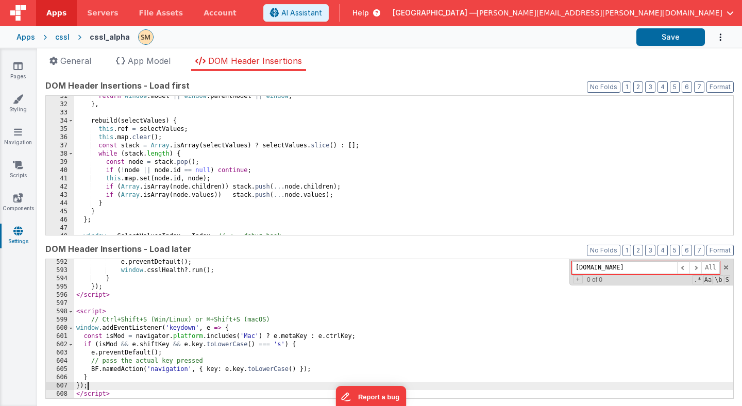
scroll to position [4881, 0]
click at [721, 252] on button "Format" at bounding box center [719, 250] width 27 height 11
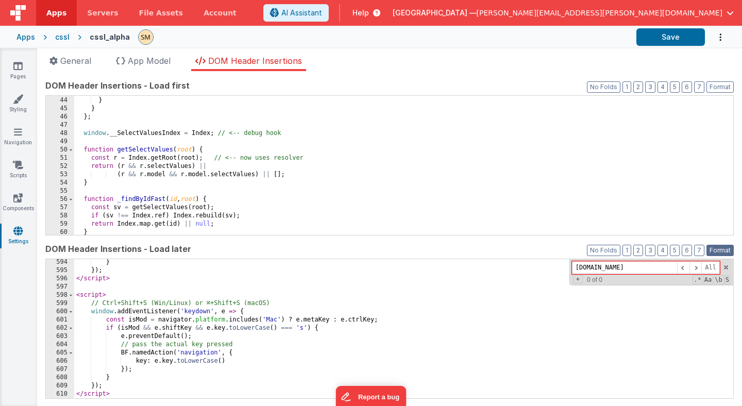
scroll to position [4897, 0]
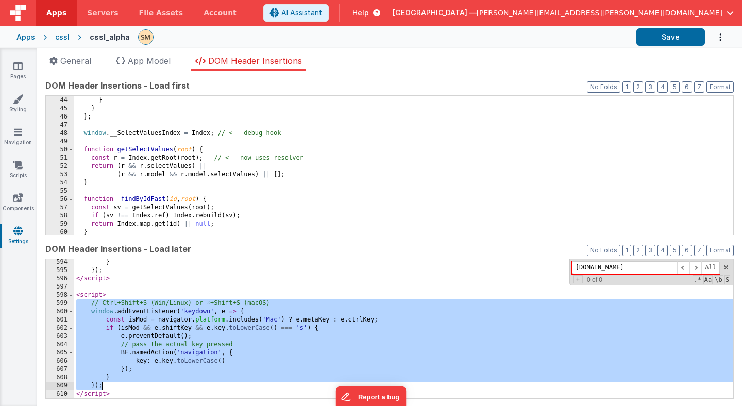
drag, startPoint x: 76, startPoint y: 305, endPoint x: 120, endPoint y: 384, distance: 90.6
click at [120, 384] on div "} }) ; </ script > < script > // Ctrl+Shift+S (Win/Linux) or ⌘+Shift+S (macOS) …" at bounding box center [403, 336] width 659 height 156
click at [120, 378] on div "} }) ; </ script > < script > // Ctrl+Shift+S (Win/Linux) or ⌘+Shift+S (macOS) …" at bounding box center [403, 336] width 659 height 156
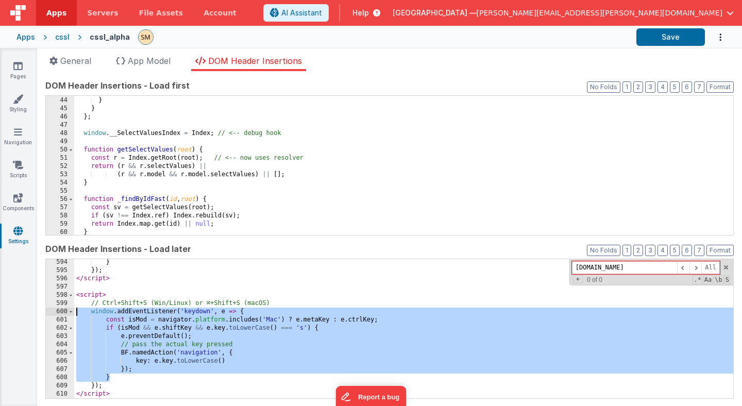
drag, startPoint x: 118, startPoint y: 378, endPoint x: 55, endPoint y: 308, distance: 94.8
click at [55, 308] on div "594 595 596 597 598 599 600 601 602 603 604 605 606 607 608 609 610 } }) ; </ s…" at bounding box center [389, 329] width 688 height 140
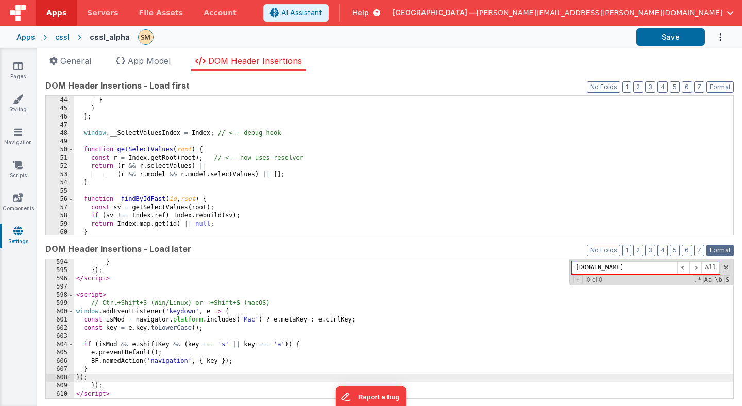
click at [717, 249] on button "Format" at bounding box center [719, 250] width 27 height 11
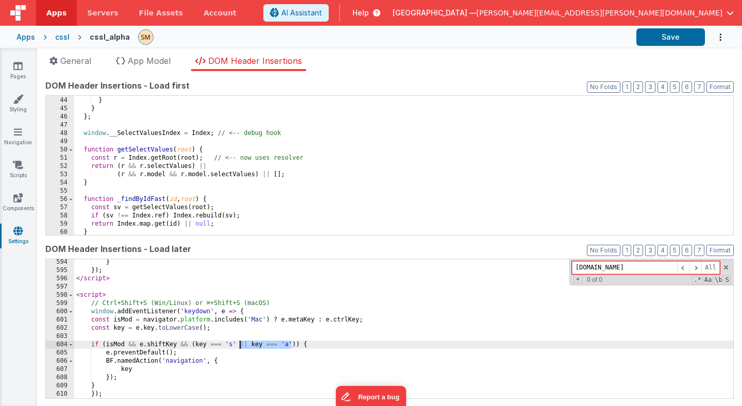
drag, startPoint x: 292, startPoint y: 343, endPoint x: 241, endPoint y: 344, distance: 50.5
click at [241, 344] on div "} }) ; </ script > < script > // Ctrl+Shift+S (Win/Linux) or ⌘+Shift+S (macOS) …" at bounding box center [403, 336] width 659 height 156
paste textarea
click at [340, 346] on div "} }) ; </ script > < script > // Ctrl+Shift+S (Win/Linux) or ⌘+Shift+S (macOS) …" at bounding box center [403, 336] width 659 height 156
click at [669, 36] on button "Save" at bounding box center [670, 37] width 69 height 18
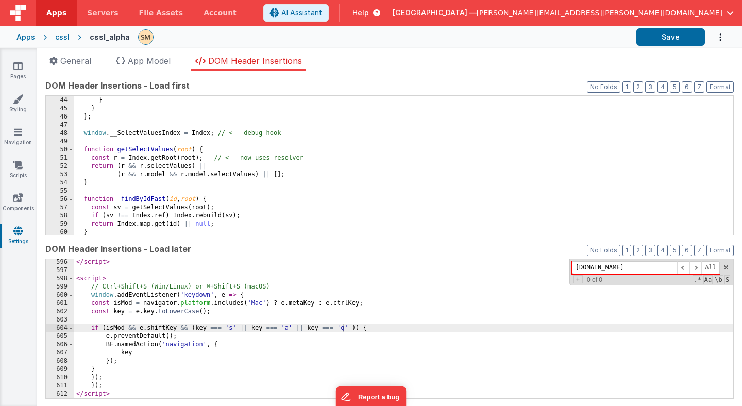
scroll to position [4914, 0]
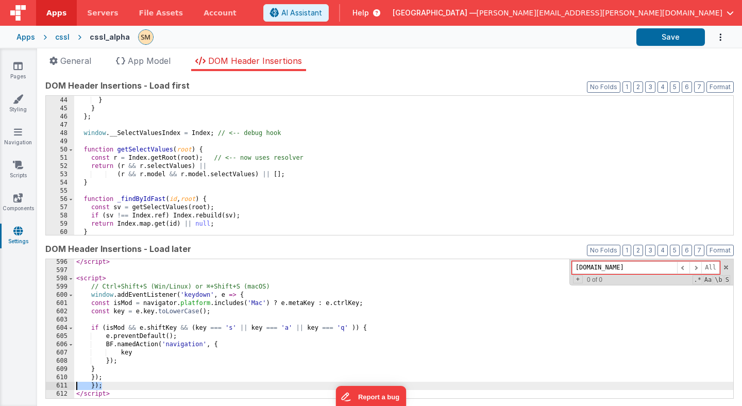
drag, startPoint x: 108, startPoint y: 387, endPoint x: 55, endPoint y: 386, distance: 52.6
click at [55, 386] on div "596 597 598 599 600 601 602 603 604 605 606 607 608 609 610 611 612 </ script >…" at bounding box center [389, 329] width 688 height 140
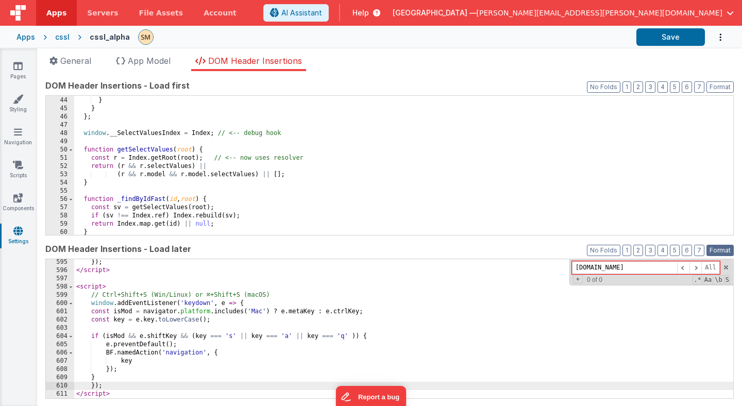
click at [717, 249] on button "Format" at bounding box center [719, 250] width 27 height 11
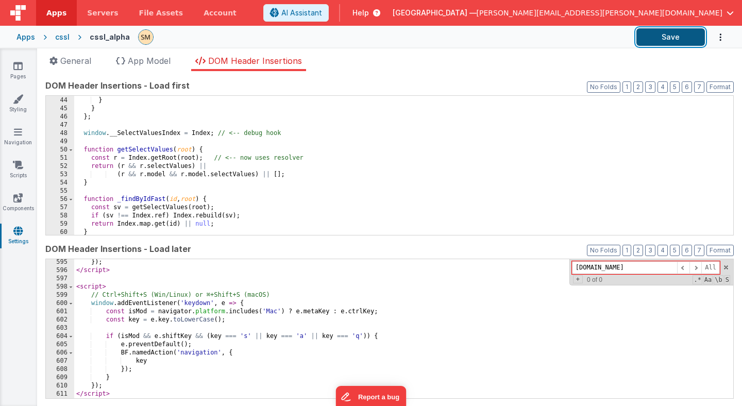
click at [672, 35] on button "Save" at bounding box center [670, 37] width 69 height 18
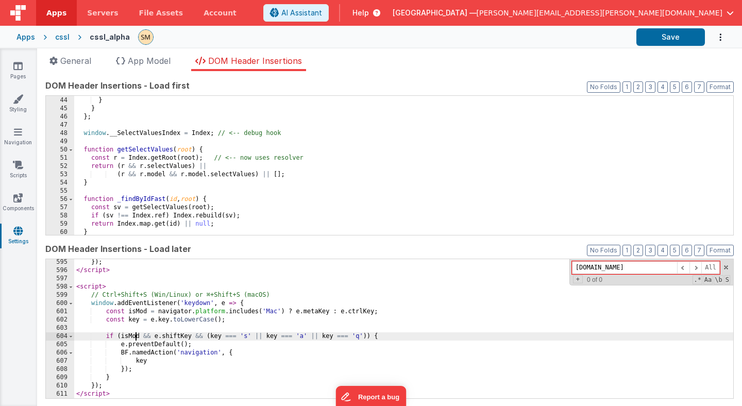
click at [135, 340] on div "}) ; </ script > < script > // Ctrl+Shift+S (Win/Linux) or ⌘+Shift+S (macOS) wi…" at bounding box center [403, 336] width 659 height 156
click at [193, 346] on div "}) ; </ script > < script > // Ctrl+Shift+S (Win/Linux) or ⌘+Shift+S (macOS) wi…" at bounding box center [403, 336] width 659 height 156
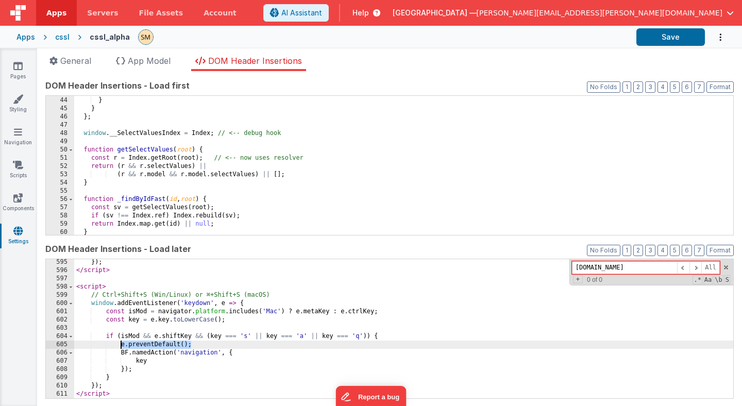
drag, startPoint x: 194, startPoint y: 343, endPoint x: 122, endPoint y: 343, distance: 72.6
click at [122, 343] on div "}) ; </ script > < script > // Ctrl+Shift+S (Win/Linux) or ⌘+Shift+S (macOS) wi…" at bounding box center [403, 336] width 659 height 156
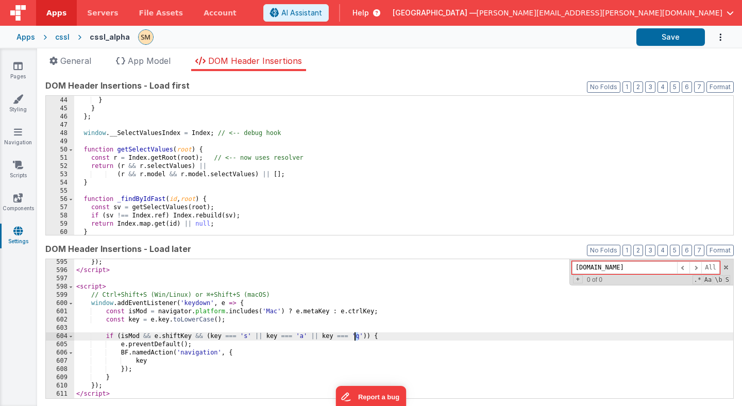
click at [355, 335] on div "}) ; </ script > < script > // Ctrl+Shift+S (Win/Linux) or ⌘+Shift+S (macOS) wi…" at bounding box center [403, 336] width 659 height 156
click at [671, 37] on button "Save" at bounding box center [670, 37] width 69 height 18
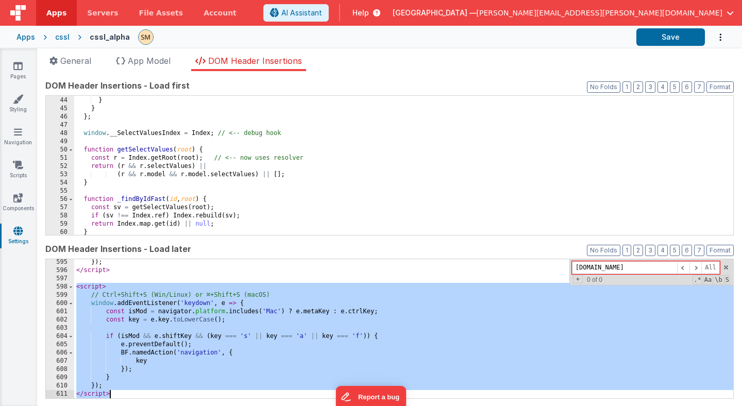
drag, startPoint x: 76, startPoint y: 287, endPoint x: 134, endPoint y: 392, distance: 120.4
click at [134, 392] on div "}) ; </ script > < script > // Ctrl+Shift+S (Win/Linux) or ⌘+Shift+S (macOS) wi…" at bounding box center [403, 336] width 659 height 156
click at [358, 337] on div "}) ; </ script > < script > // Ctrl+Shift+S (Win/Linux) or ⌘+Shift+S (macOS) wi…" at bounding box center [403, 336] width 659 height 156
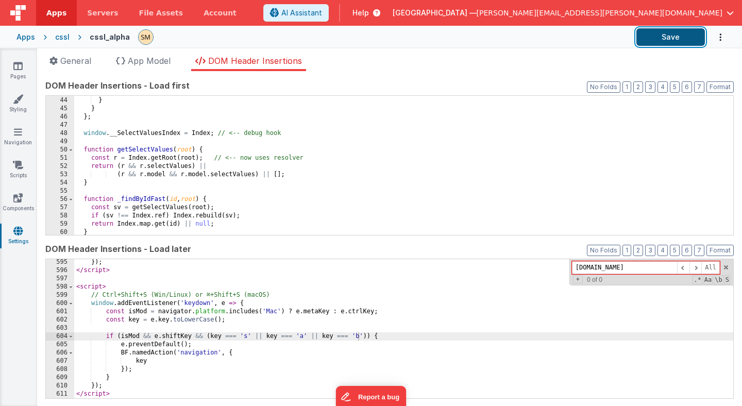
click at [673, 40] on button "Save" at bounding box center [670, 37] width 69 height 18
click at [358, 337] on div "}) ; </ script > < script > // Ctrl+Shift+S (Win/Linux) or ⌘+Shift+S (macOS) wi…" at bounding box center [403, 336] width 659 height 156
click at [678, 40] on button "Save" at bounding box center [670, 37] width 69 height 18
